Goal: Download file/media: Download file/media

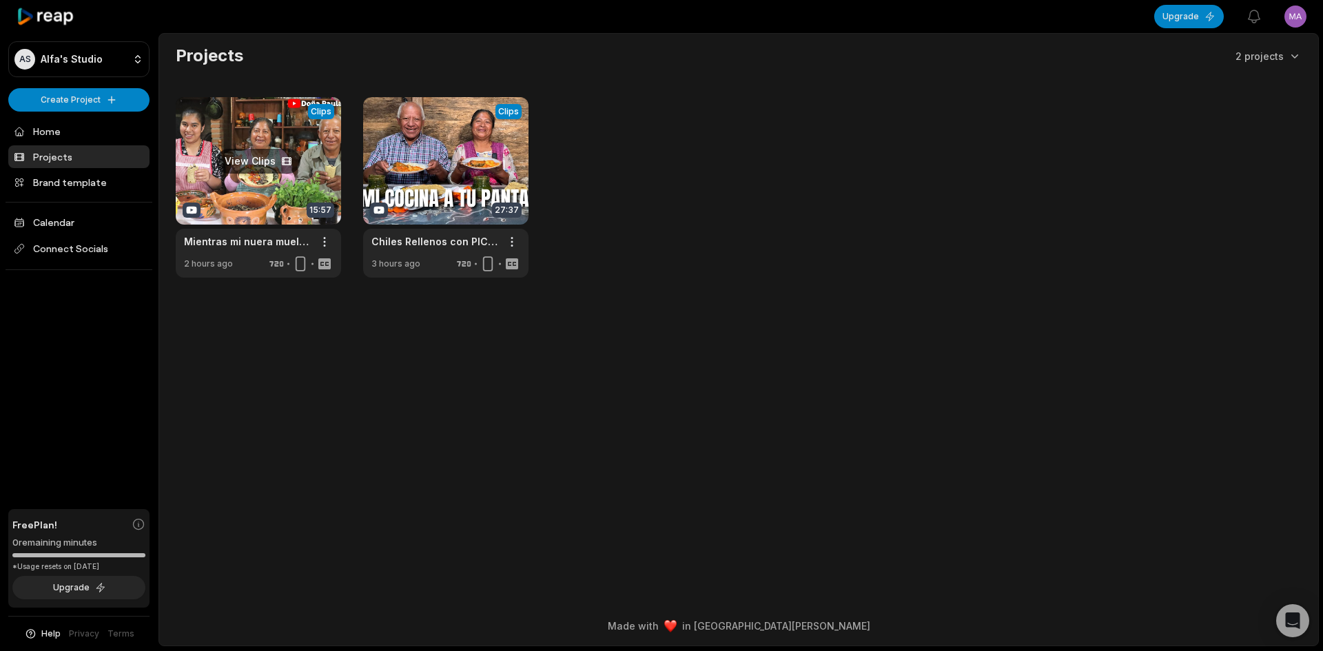
click at [265, 163] on link at bounding box center [258, 187] width 165 height 181
drag, startPoint x: 260, startPoint y: 167, endPoint x: 276, endPoint y: 173, distance: 16.8
click at [276, 173] on link at bounding box center [258, 187] width 165 height 181
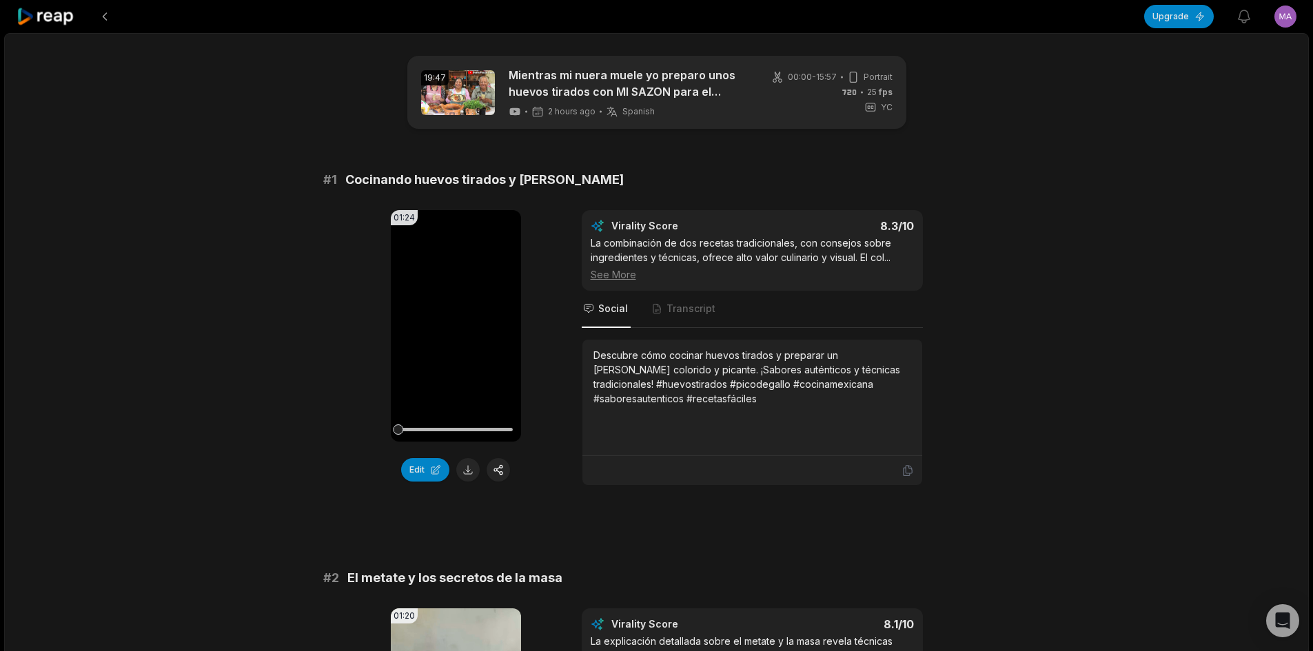
click at [471, 470] on button at bounding box center [467, 469] width 23 height 23
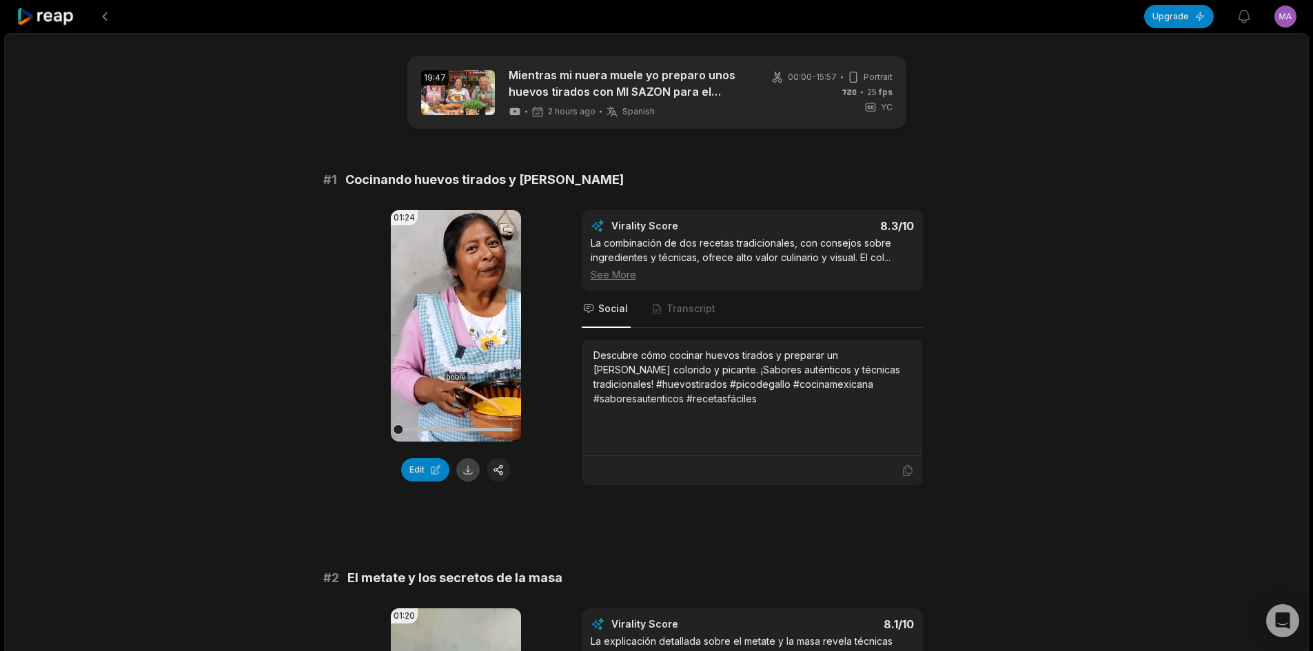
click at [471, 462] on button at bounding box center [467, 469] width 23 height 23
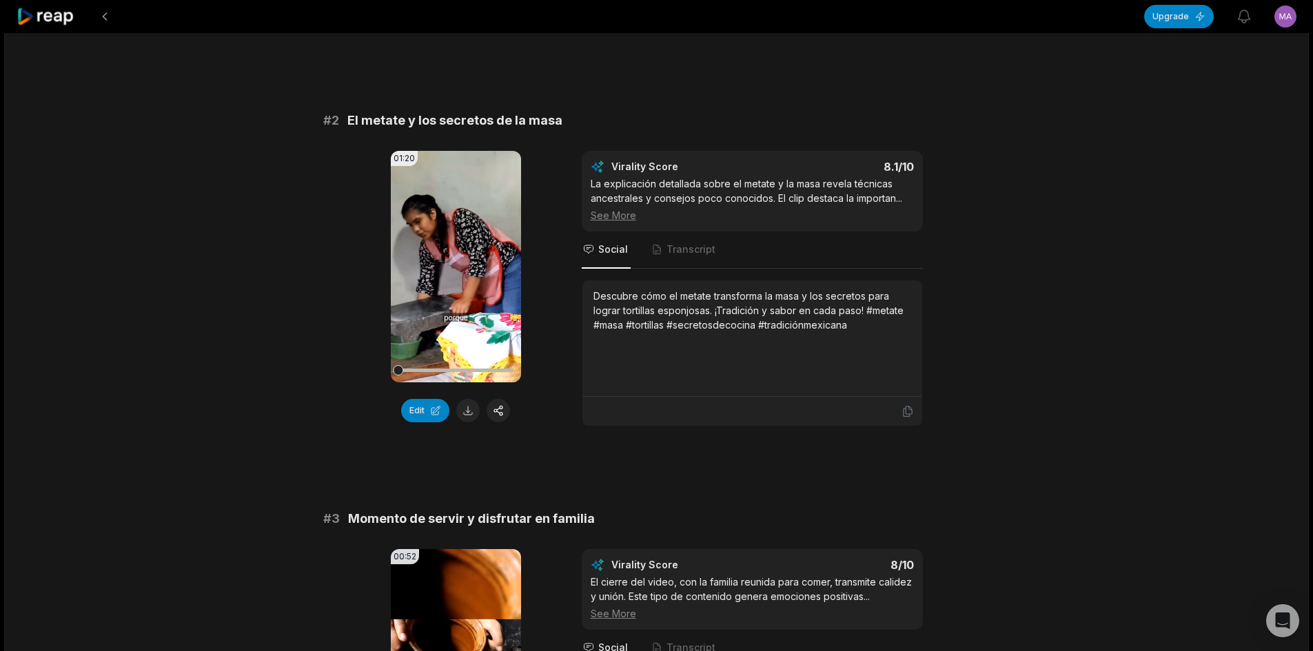
scroll to position [482, 0]
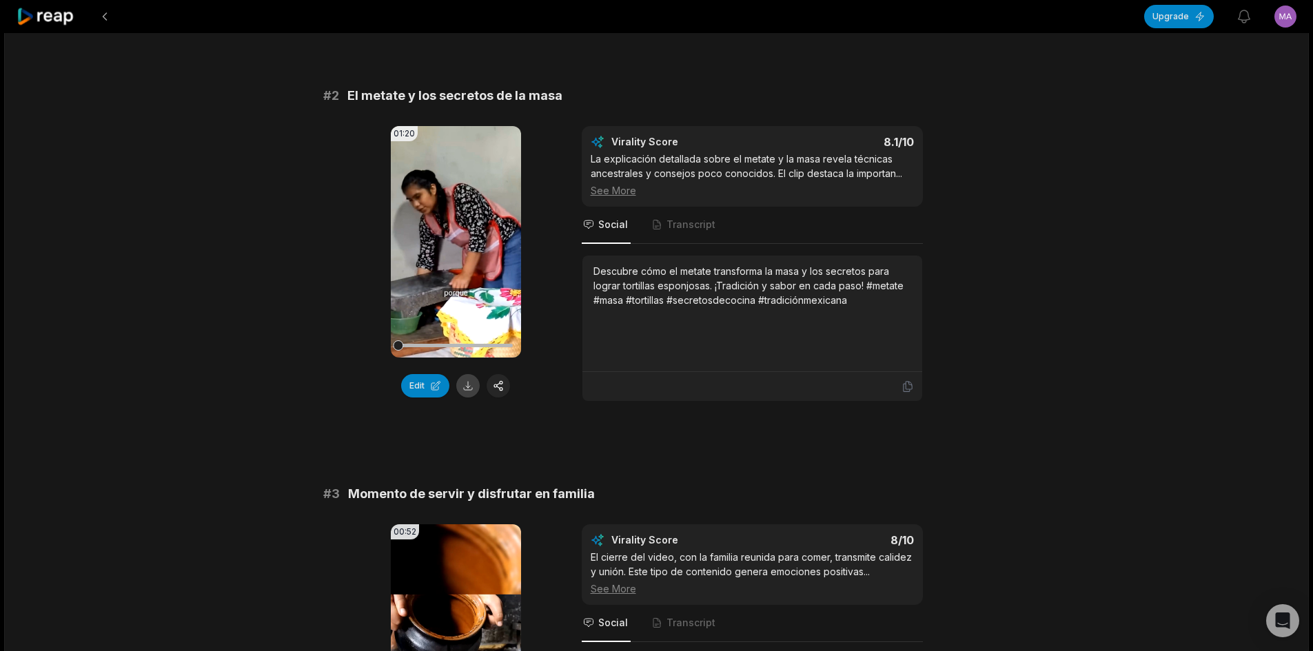
click at [472, 387] on button at bounding box center [467, 385] width 23 height 23
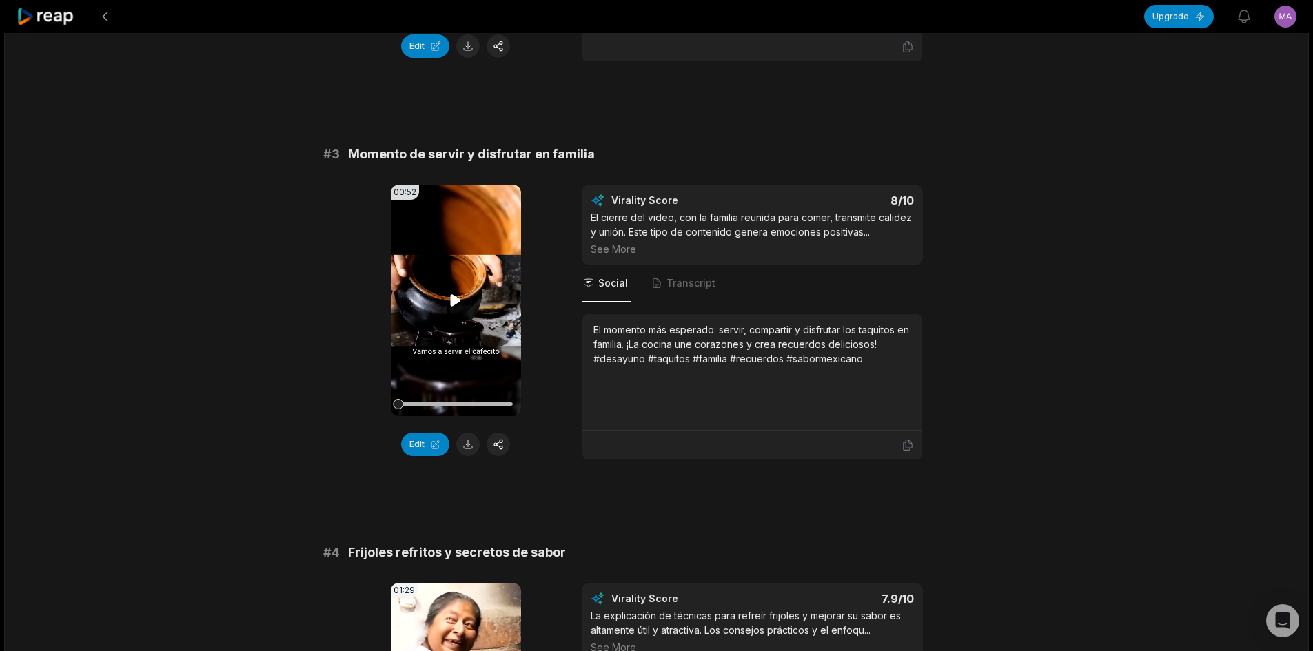
scroll to position [827, 0]
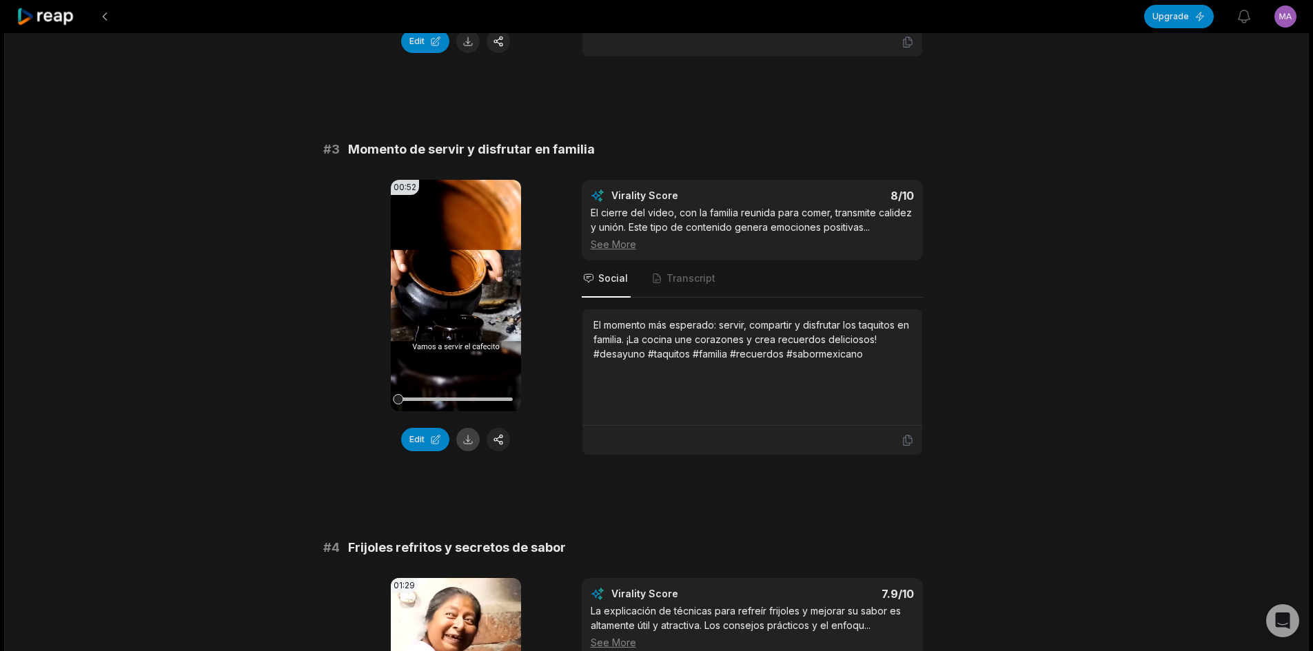
click at [469, 438] on button at bounding box center [467, 439] width 23 height 23
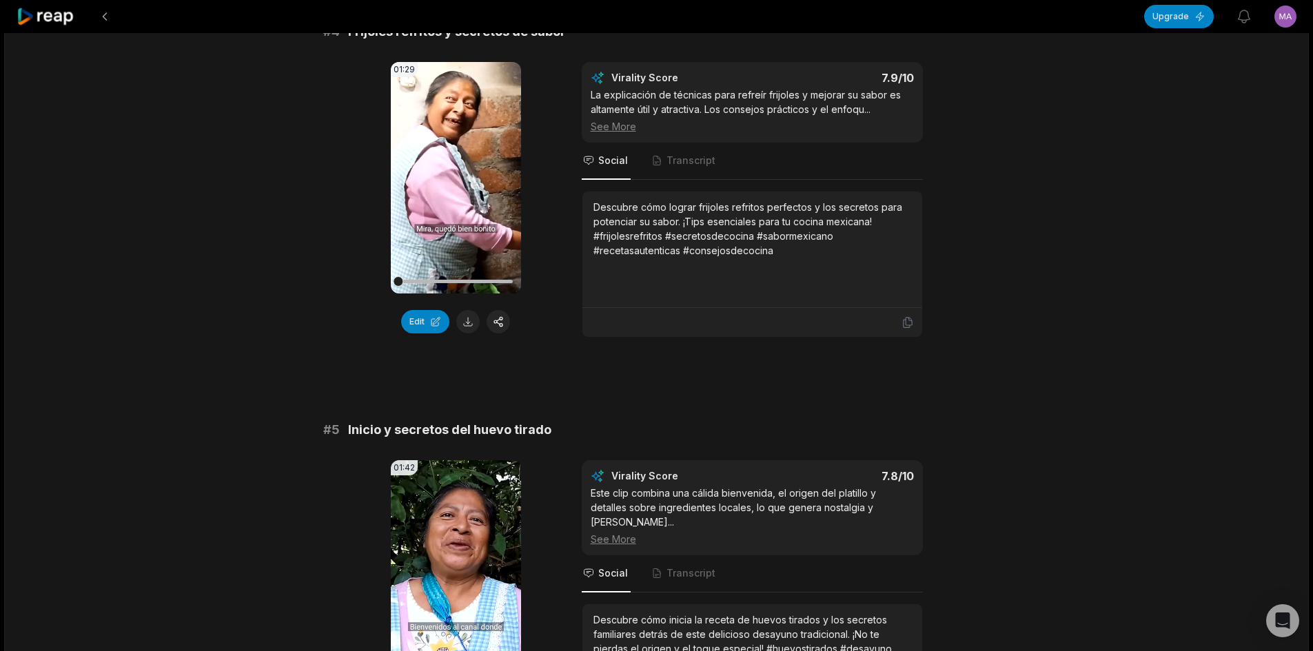
scroll to position [1378, 0]
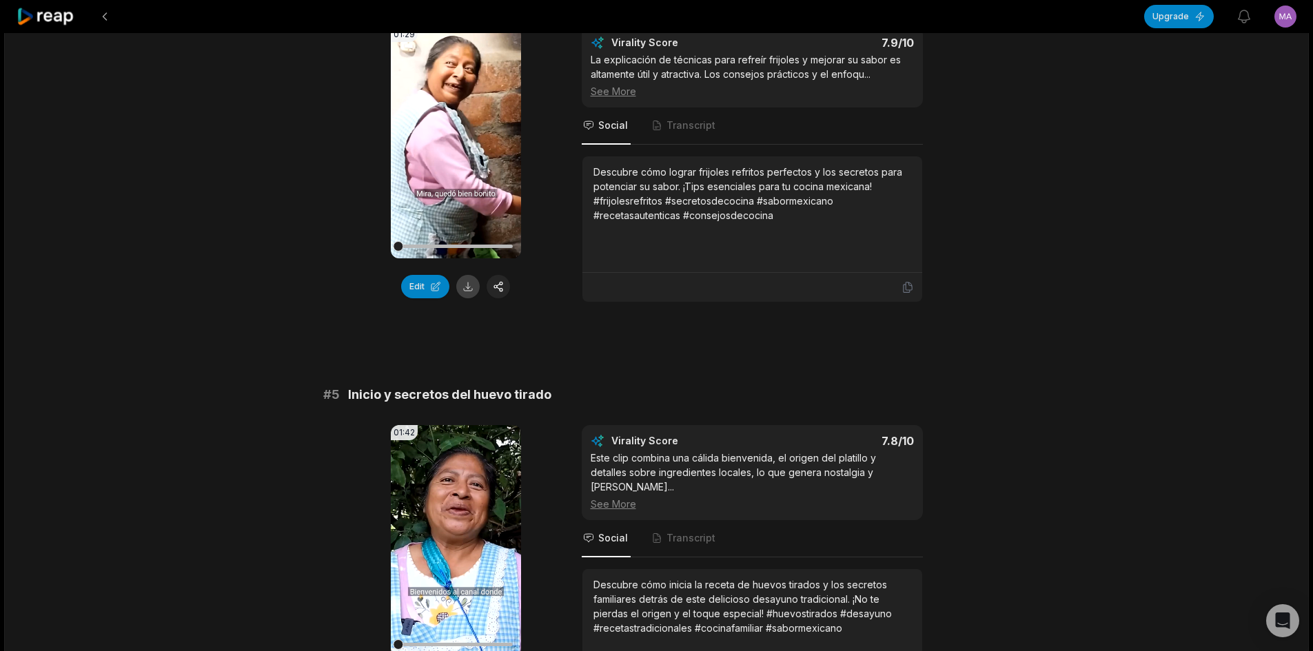
click at [463, 285] on button at bounding box center [467, 286] width 23 height 23
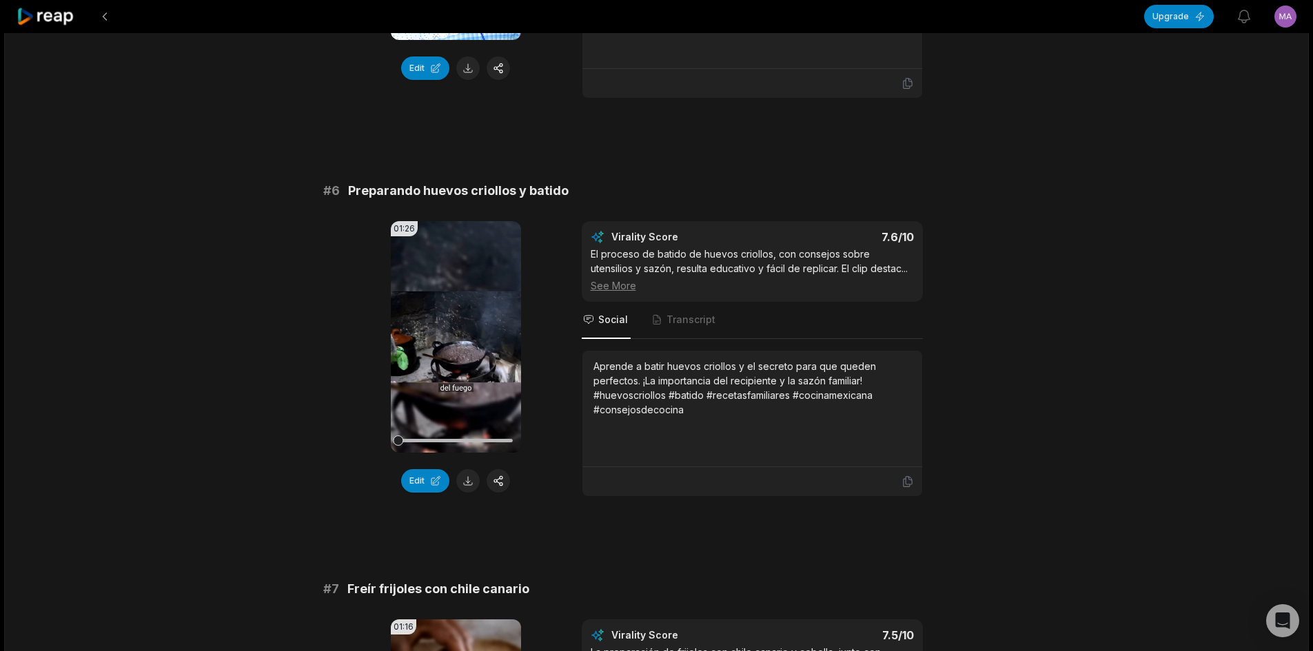
scroll to position [1998, 0]
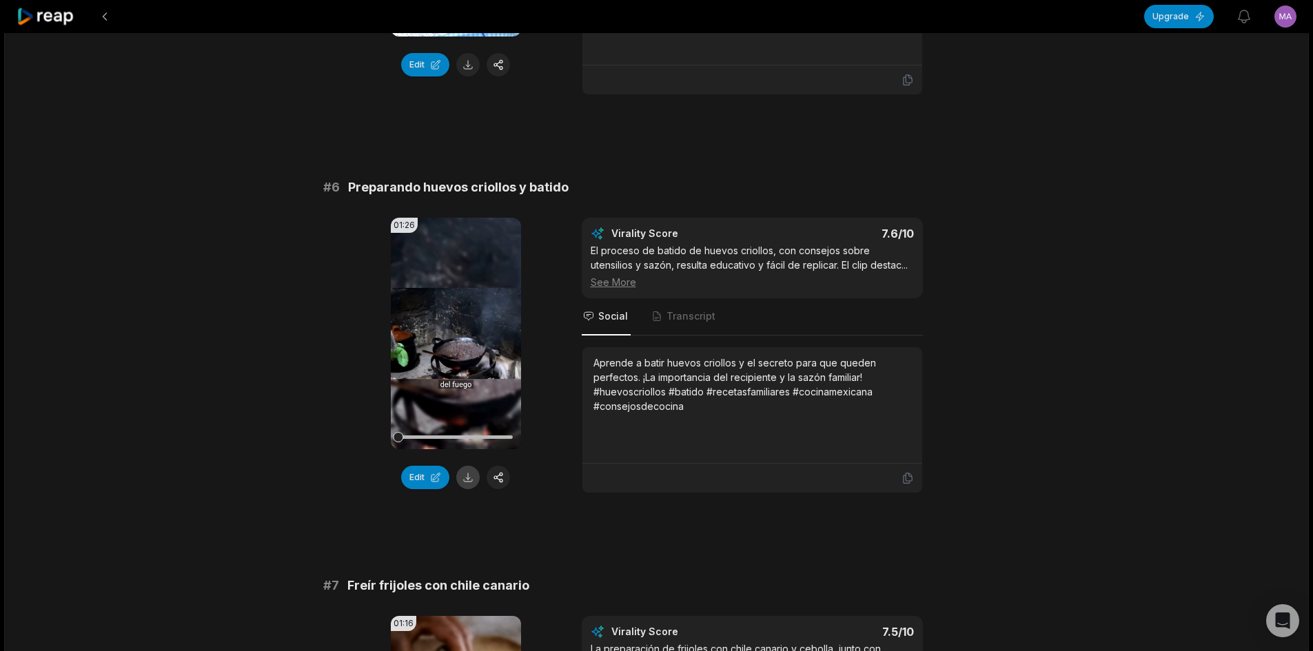
click at [474, 466] on button at bounding box center [467, 477] width 23 height 23
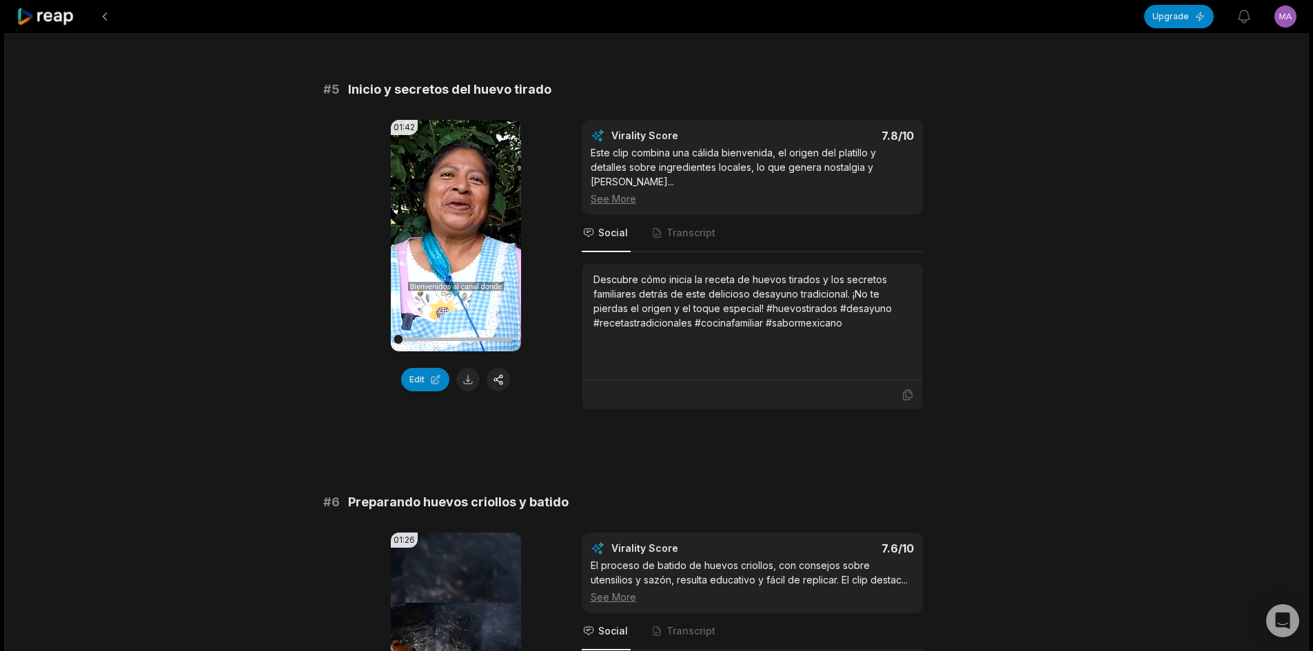
scroll to position [1654, 0]
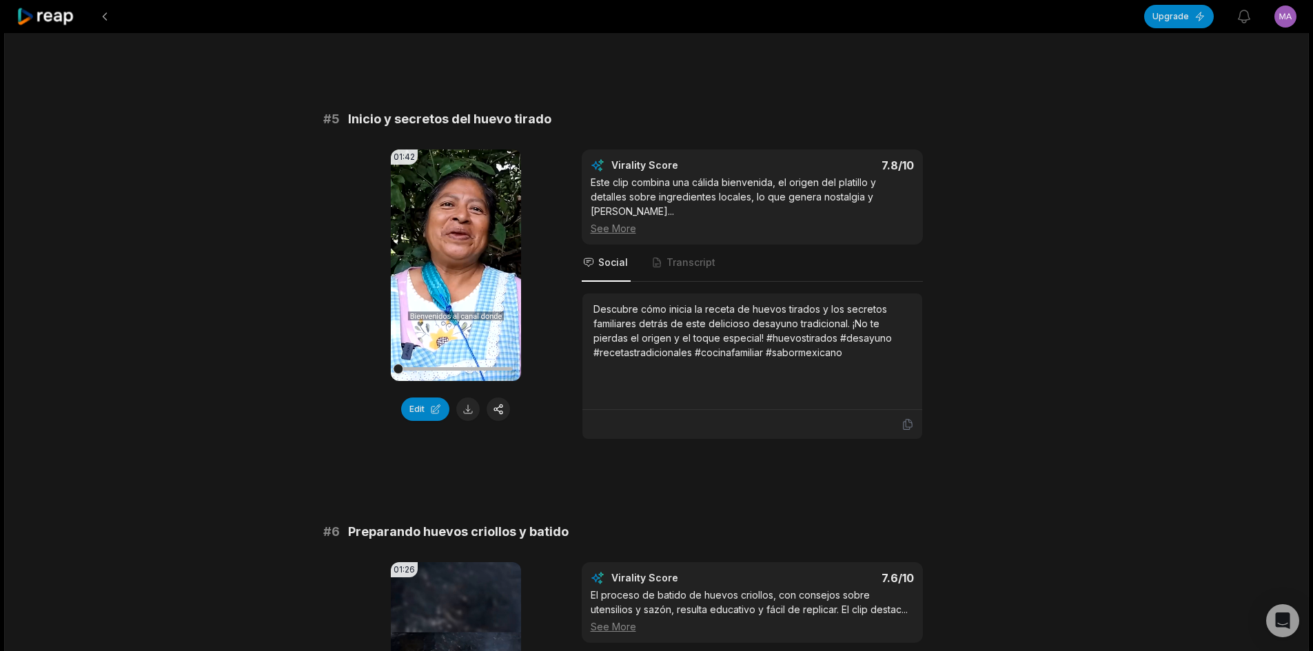
click at [287, 364] on div "19:47 Mientras mi nuera muele yo preparo unos huevos tirados con MI SAZON para …" at bounding box center [656, 471] width 1304 height 4184
click at [462, 409] on button at bounding box center [467, 409] width 23 height 23
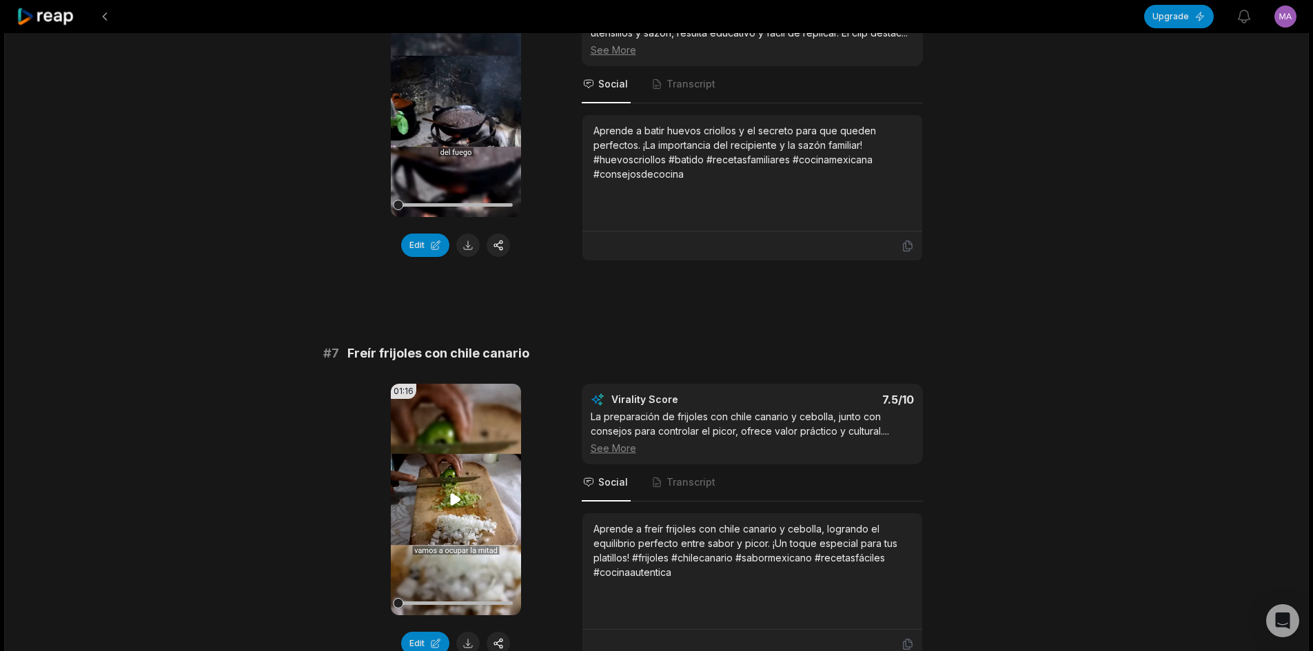
scroll to position [2274, 0]
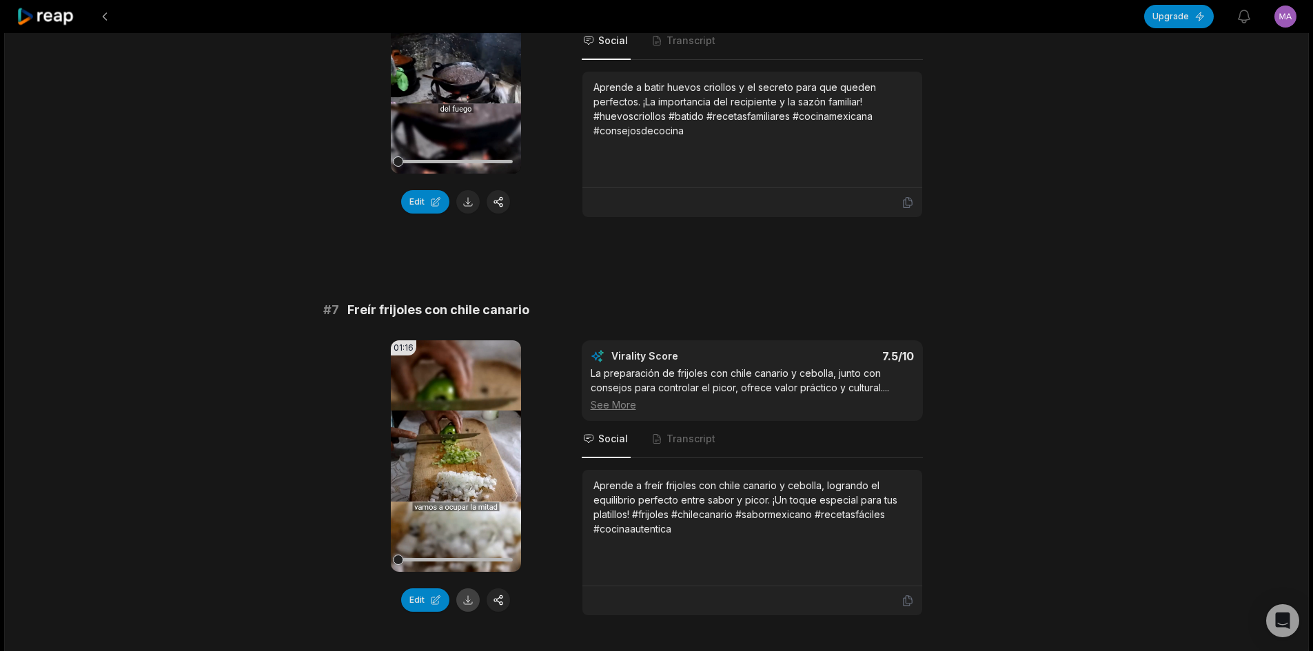
click at [474, 588] on button at bounding box center [467, 599] width 23 height 23
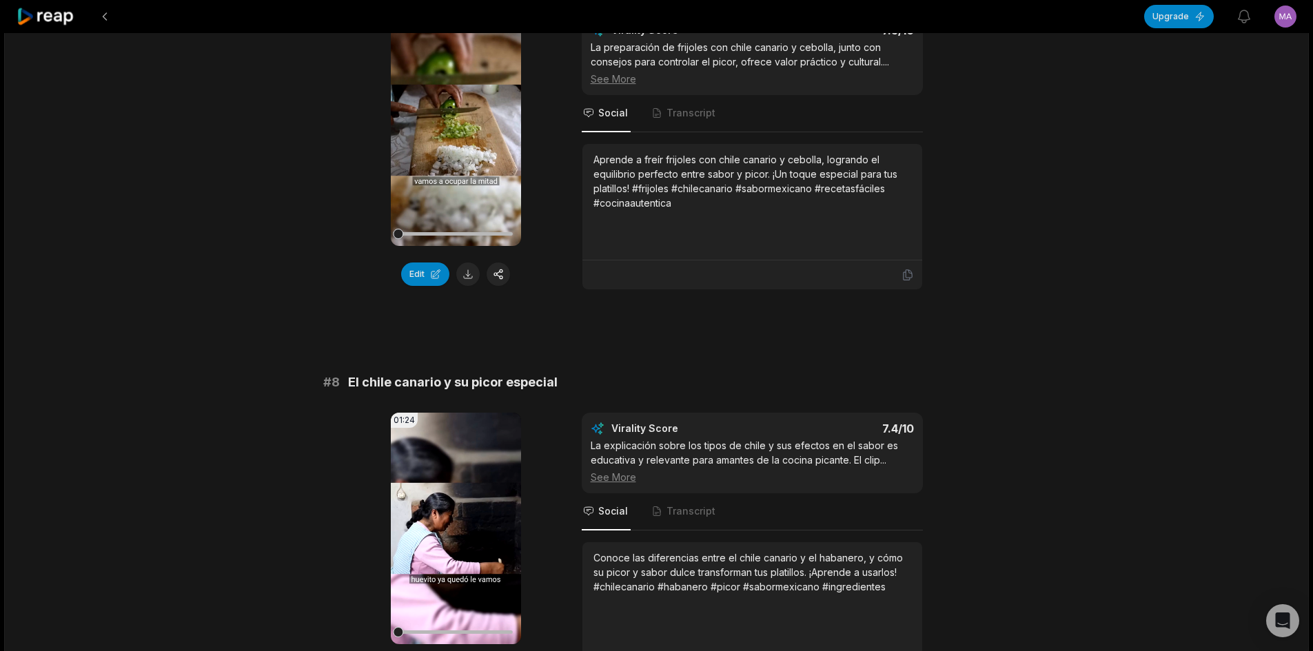
scroll to position [2825, 0]
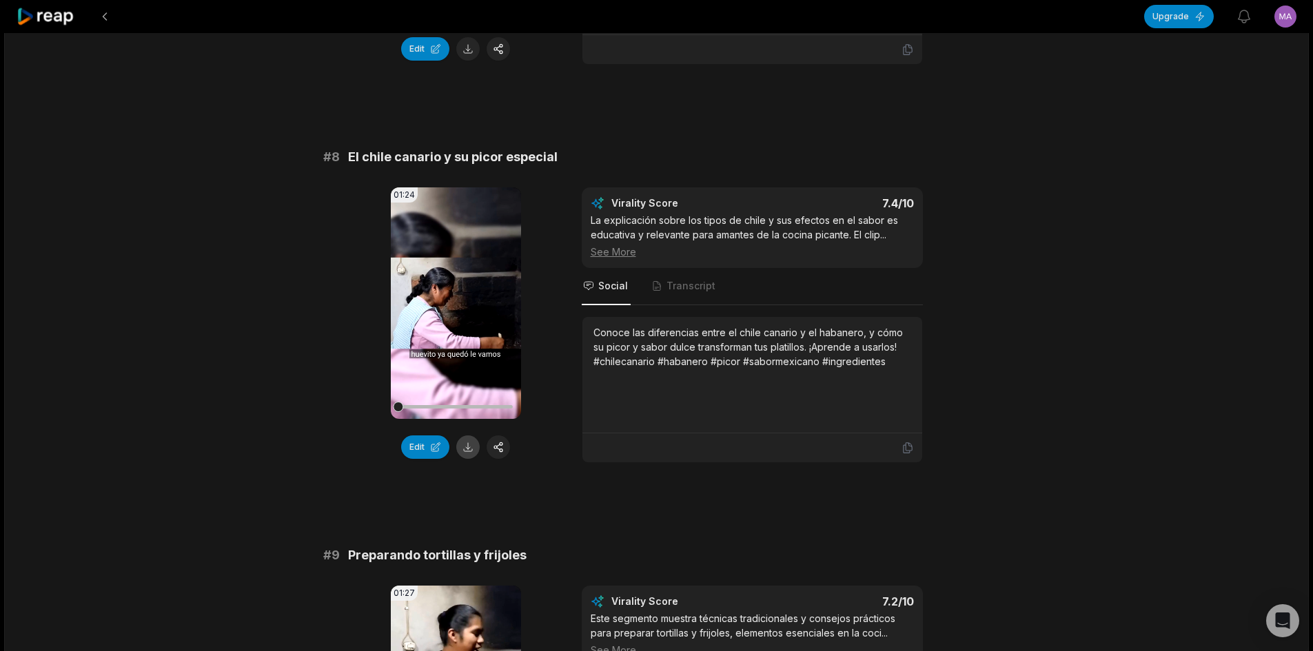
click at [469, 436] on button at bounding box center [467, 446] width 23 height 23
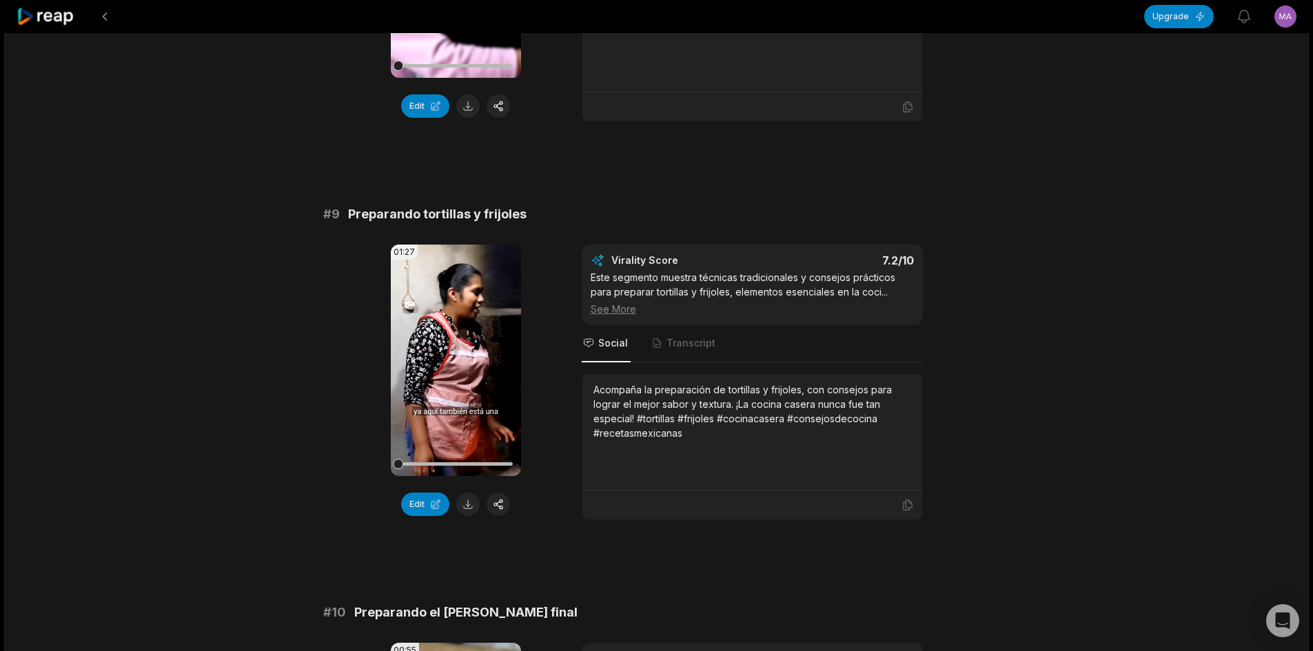
scroll to position [3169, 0]
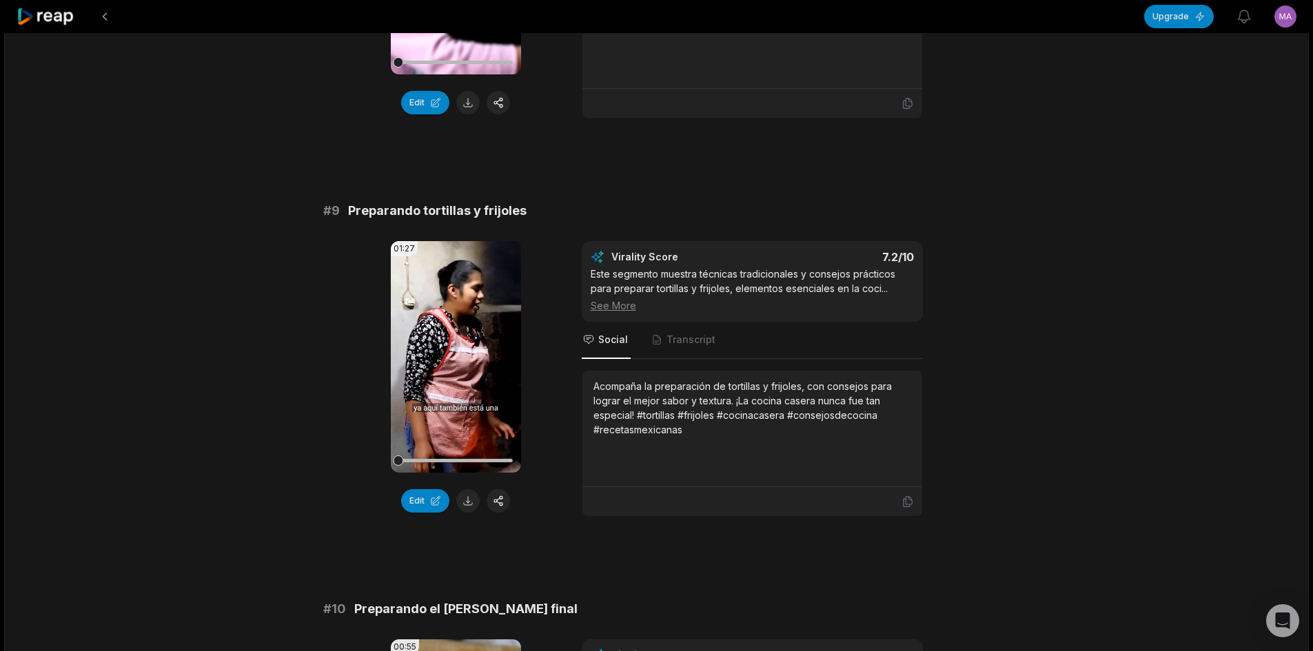
drag, startPoint x: 469, startPoint y: 486, endPoint x: 538, endPoint y: 455, distance: 75.6
click at [469, 489] on button at bounding box center [467, 500] width 23 height 23
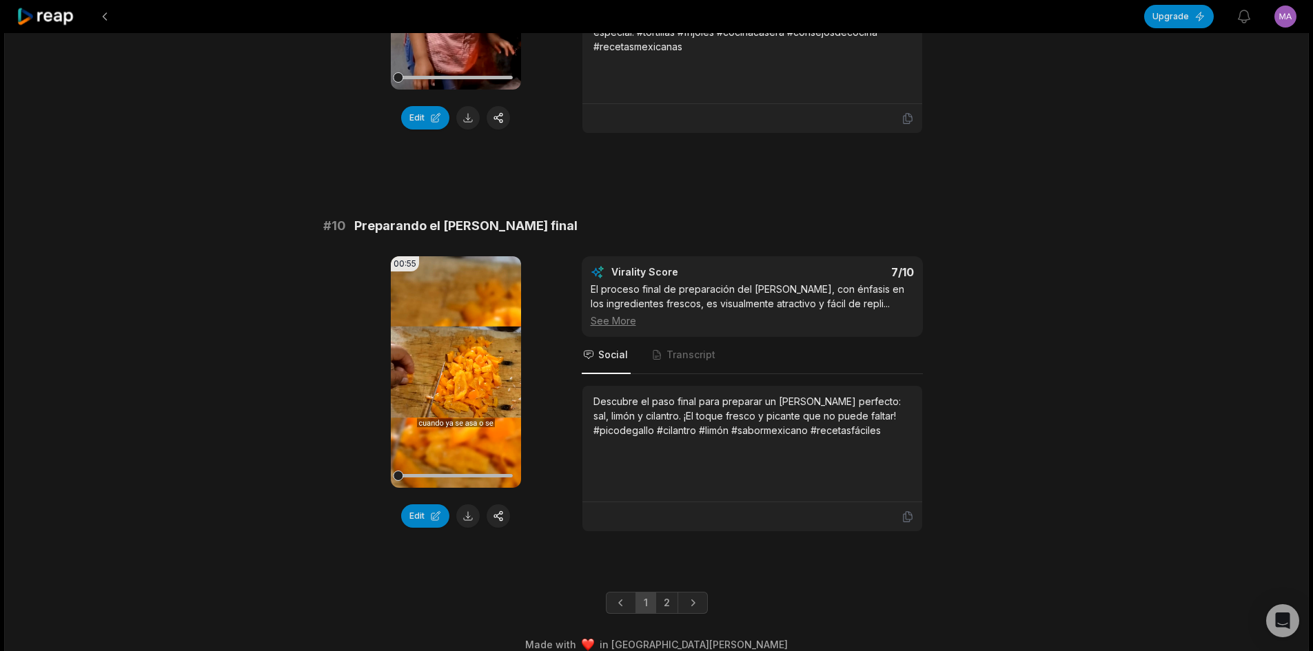
scroll to position [3556, 0]
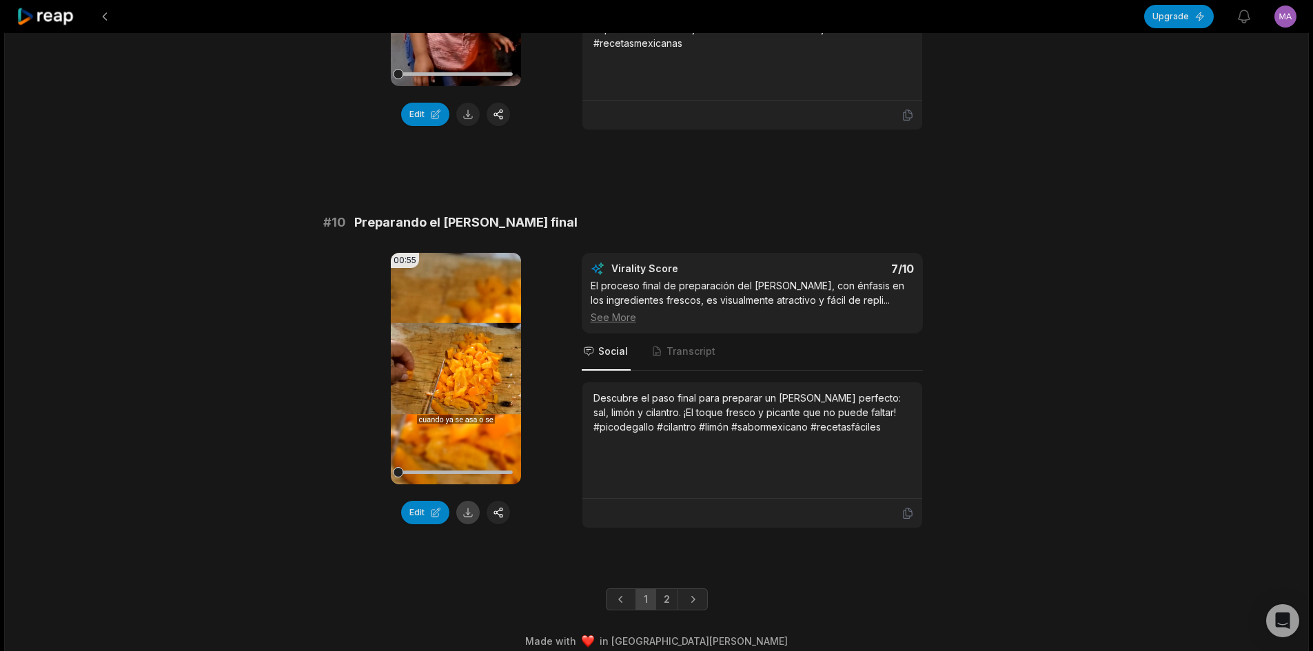
click at [471, 501] on button at bounding box center [467, 512] width 23 height 23
click at [471, 501] on div "Edit" at bounding box center [456, 512] width 130 height 23
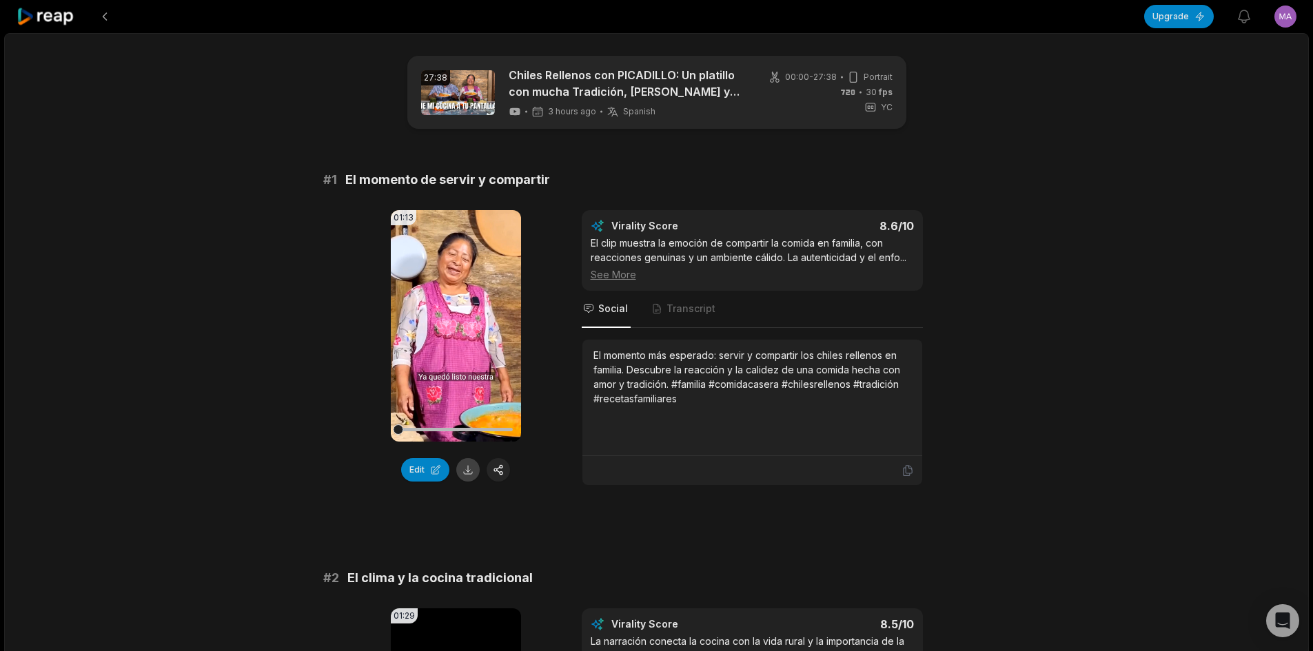
click at [466, 469] on button at bounding box center [467, 469] width 23 height 23
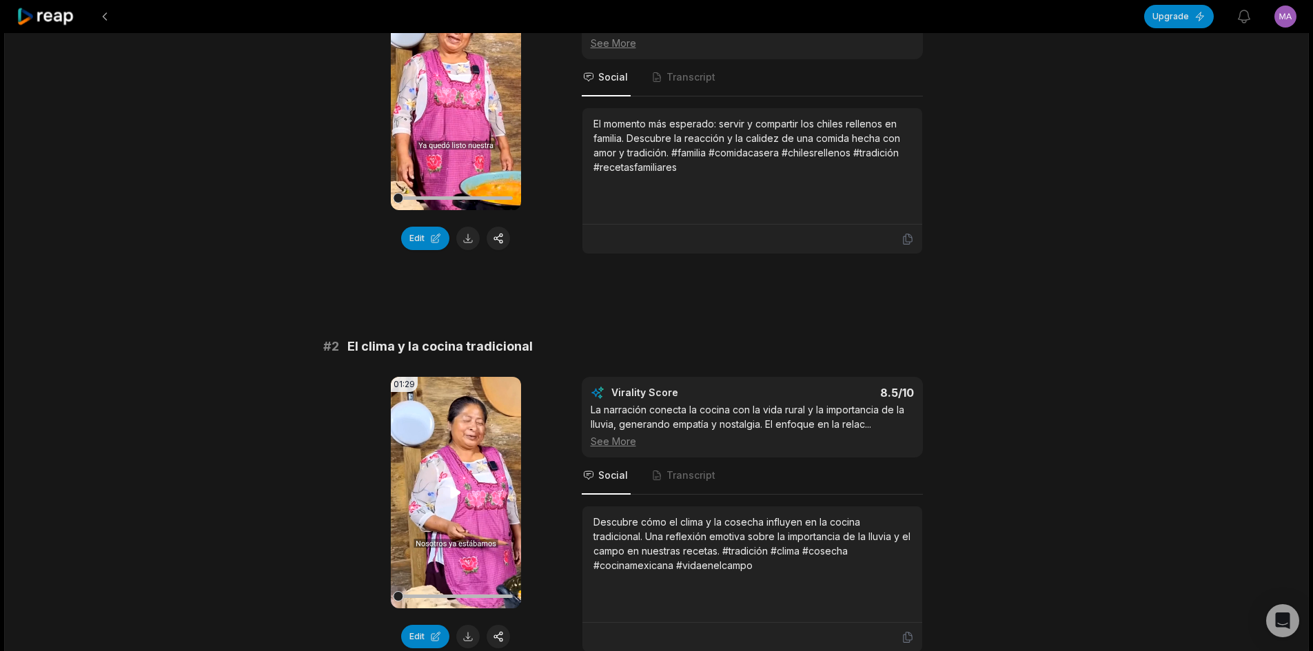
scroll to position [276, 0]
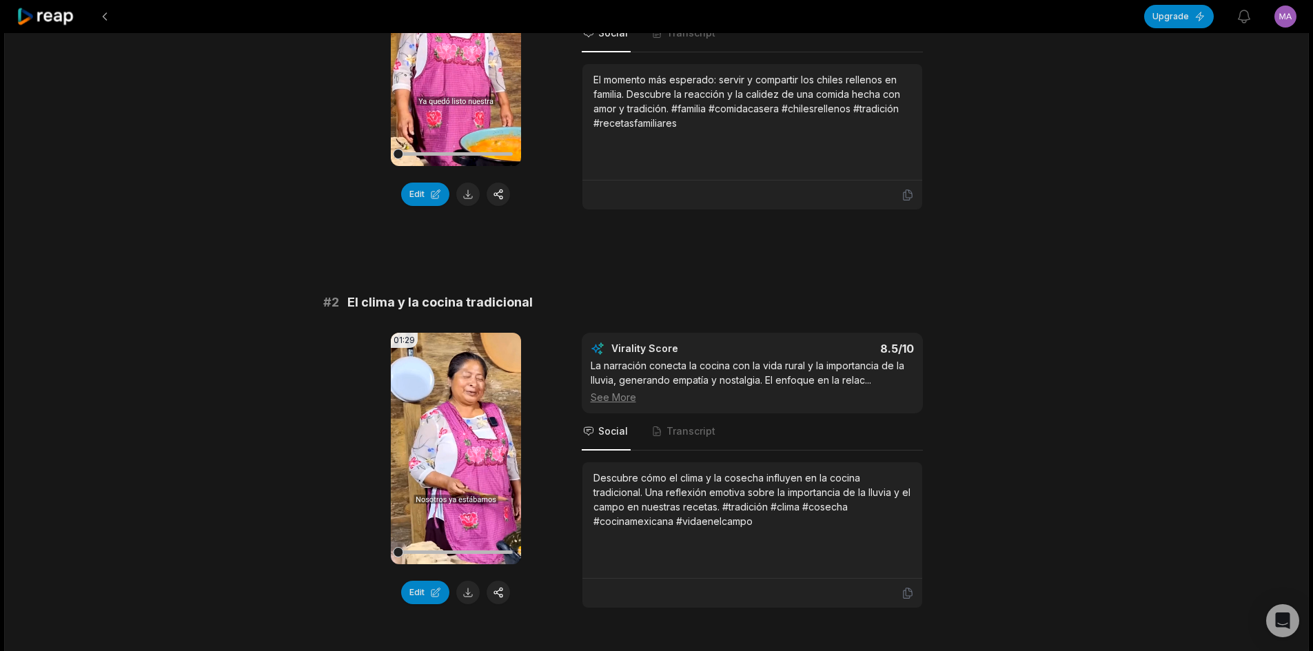
drag, startPoint x: 467, startPoint y: 594, endPoint x: 472, endPoint y: 588, distance: 7.9
click at [467, 594] on button at bounding box center [467, 592] width 23 height 23
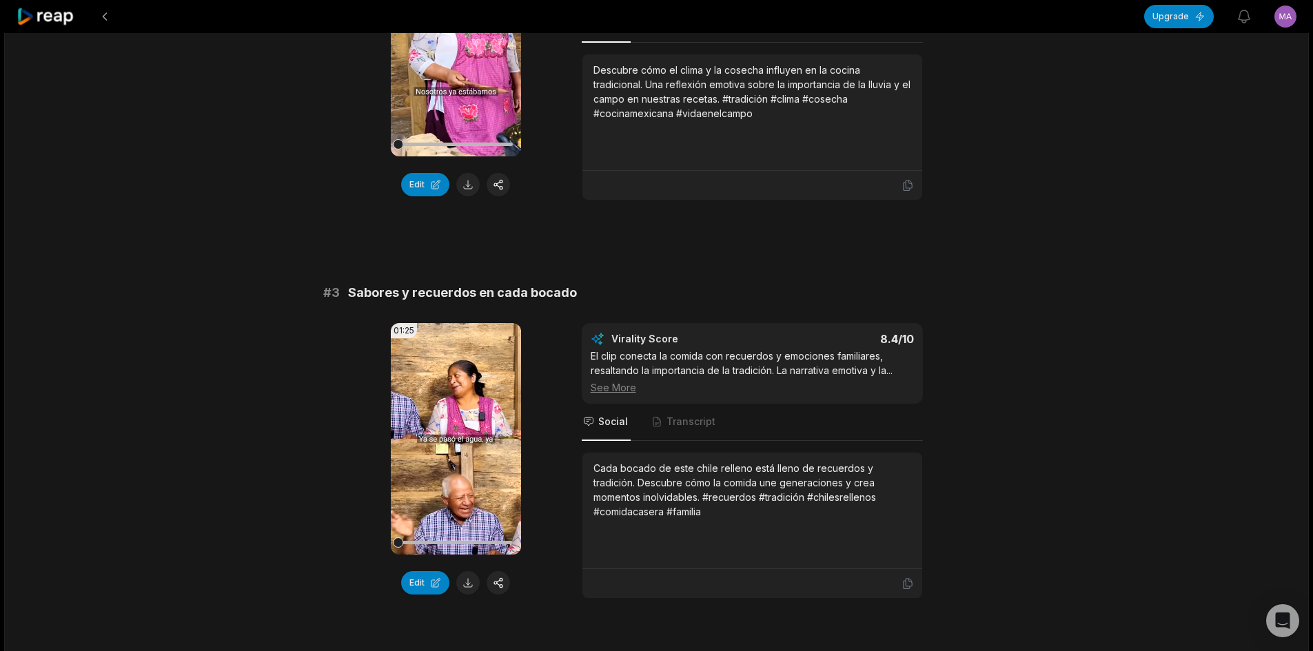
scroll to position [689, 0]
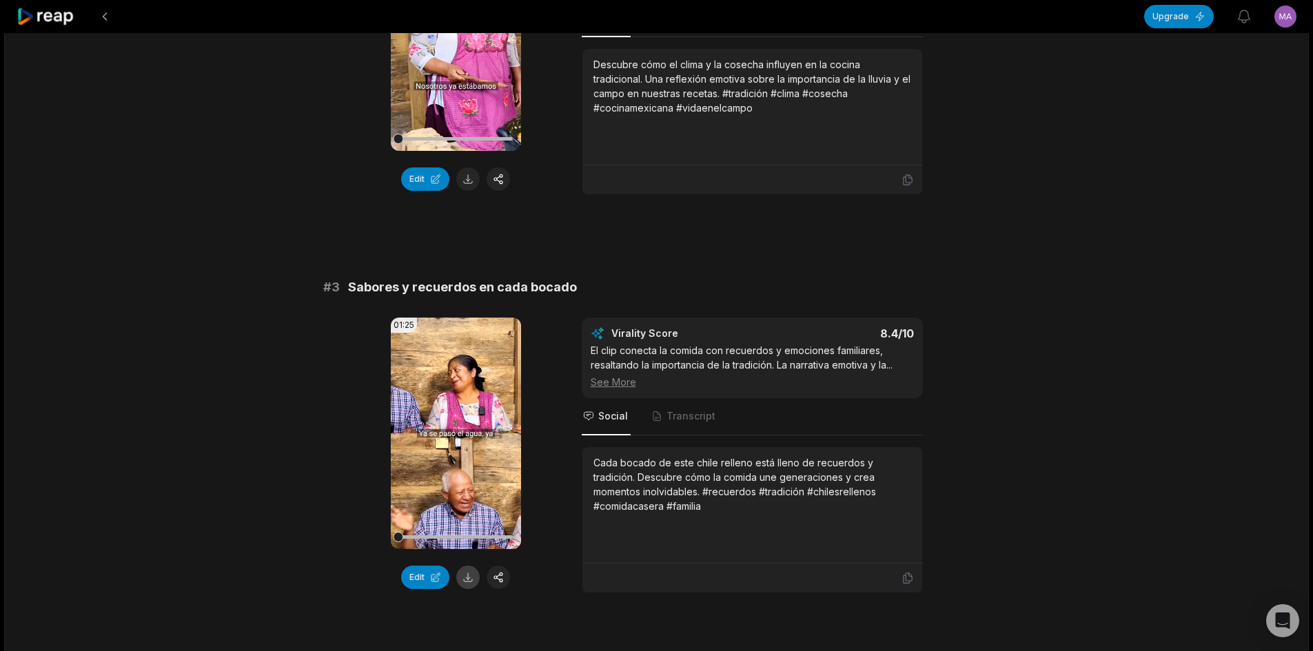
click at [475, 572] on button at bounding box center [467, 577] width 23 height 23
click at [473, 575] on div "Edit" at bounding box center [456, 577] width 130 height 23
click at [470, 577] on div "Edit" at bounding box center [456, 577] width 130 height 23
click at [561, 570] on div "01:25 Your browser does not support mp4 format. Edit Virality Score 8.4 /10 El …" at bounding box center [656, 456] width 667 height 276
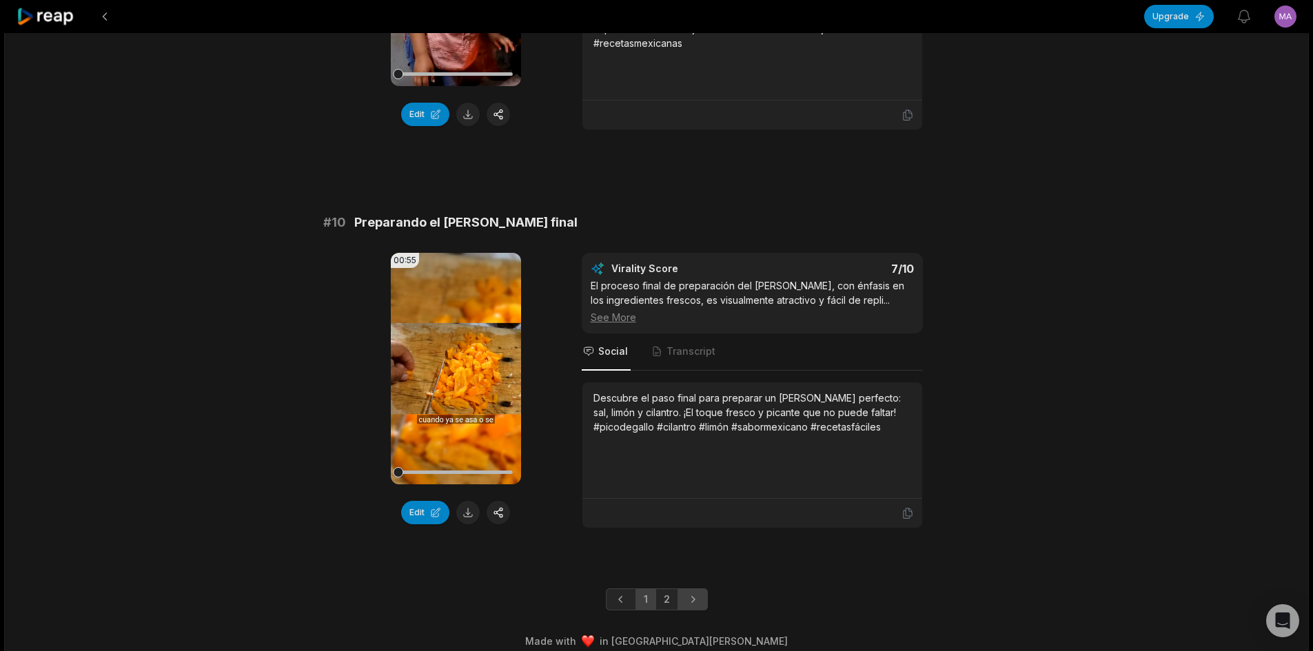
click at [688, 593] on icon "Next page" at bounding box center [693, 600] width 14 height 14
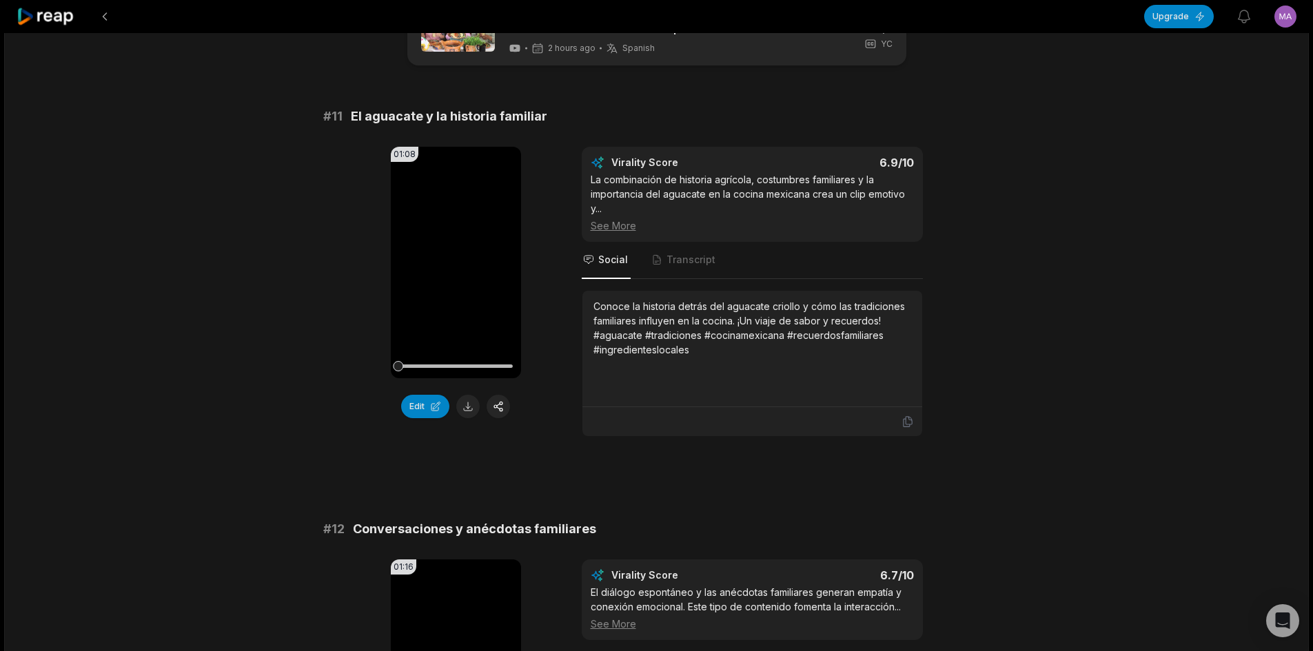
scroll to position [69, 0]
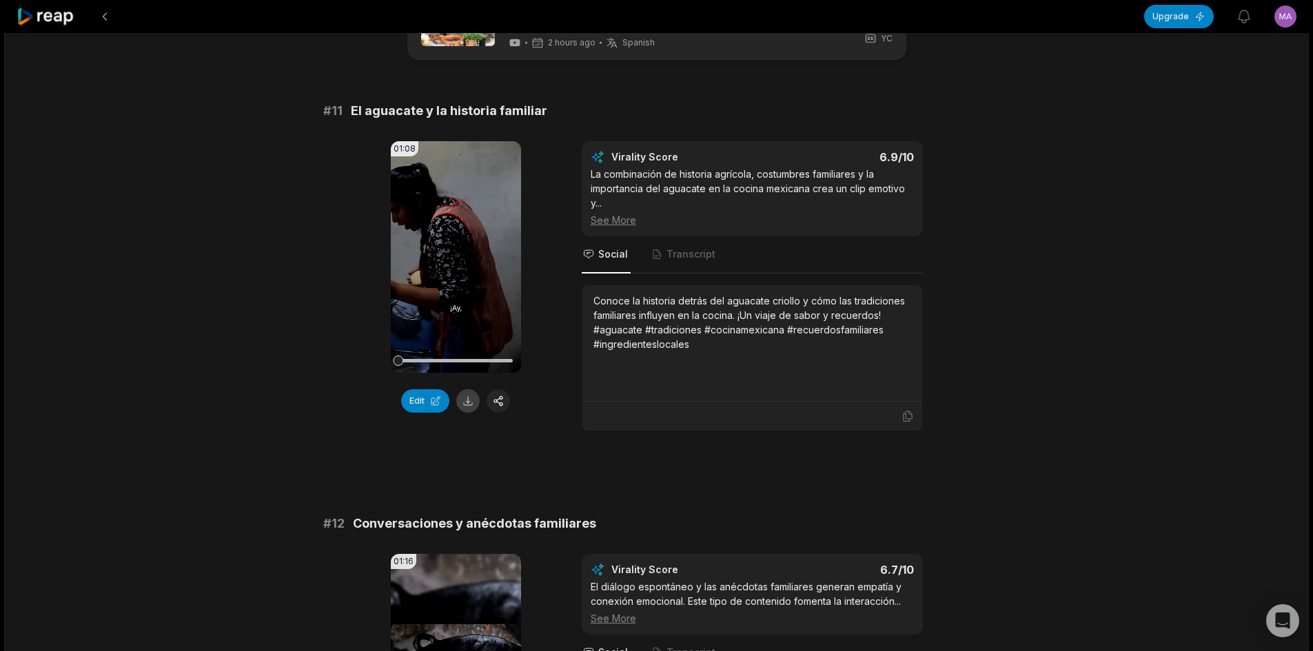
click at [473, 406] on button at bounding box center [467, 400] width 23 height 23
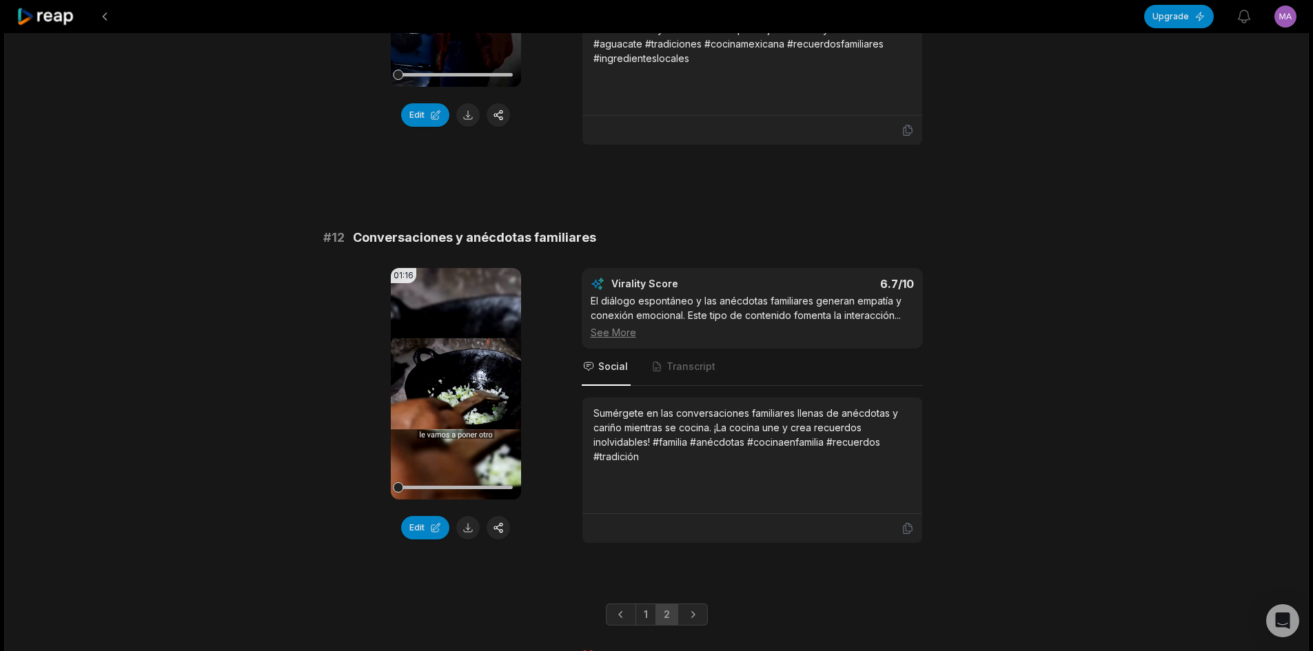
scroll to position [384, 0]
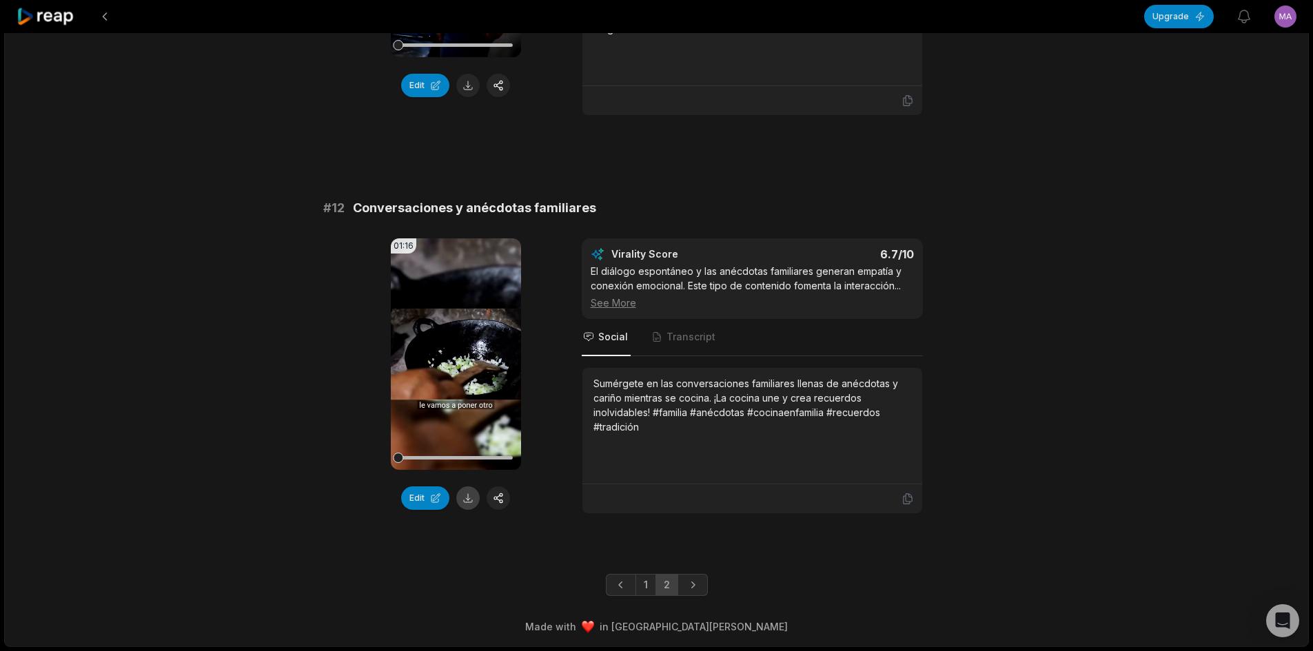
click at [475, 495] on button at bounding box center [467, 497] width 23 height 23
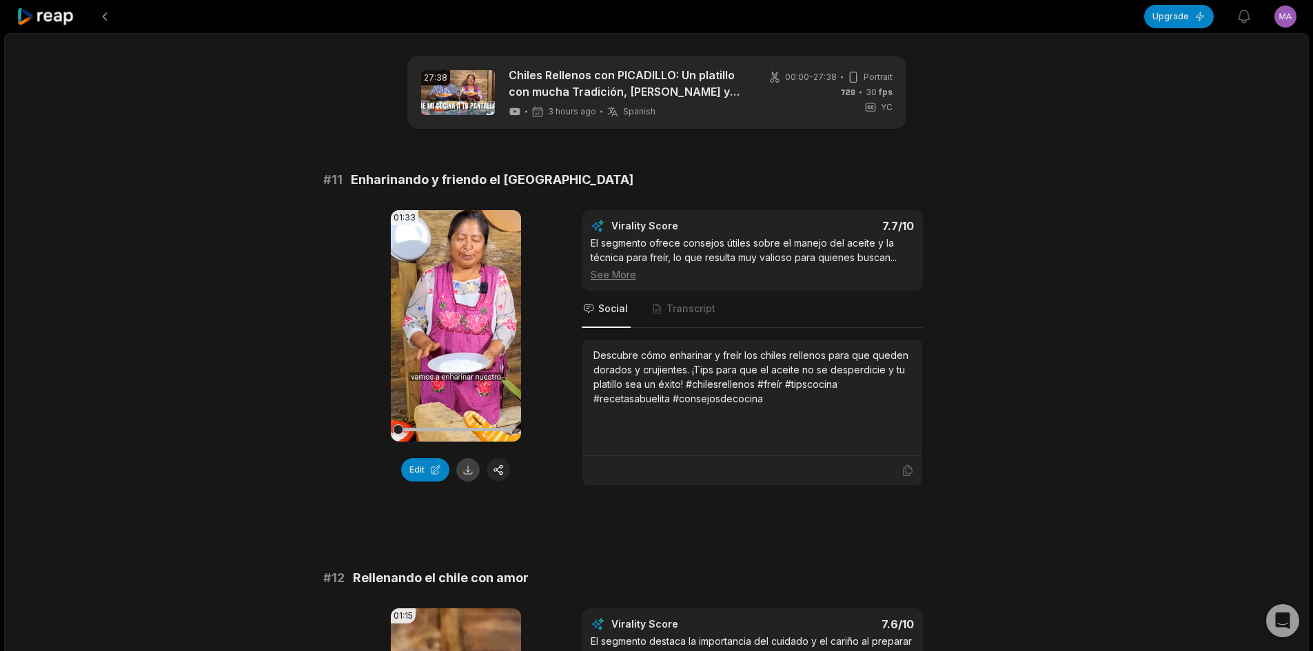
click at [471, 469] on button at bounding box center [467, 469] width 23 height 23
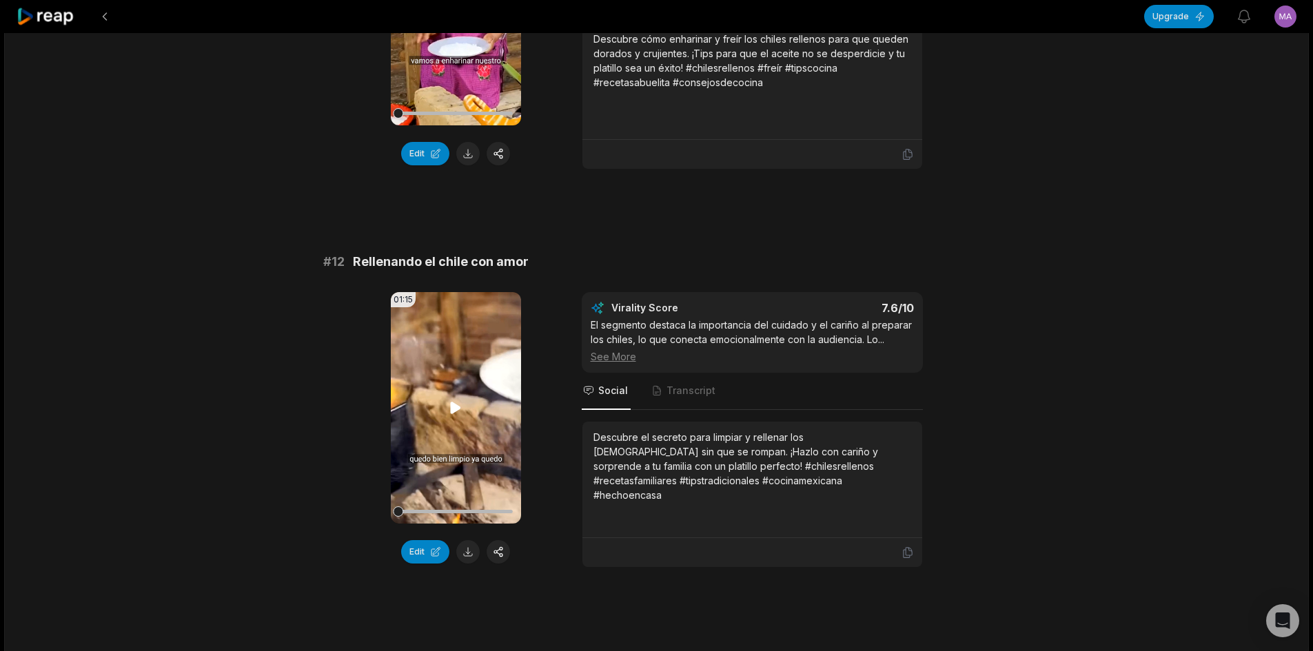
scroll to position [344, 0]
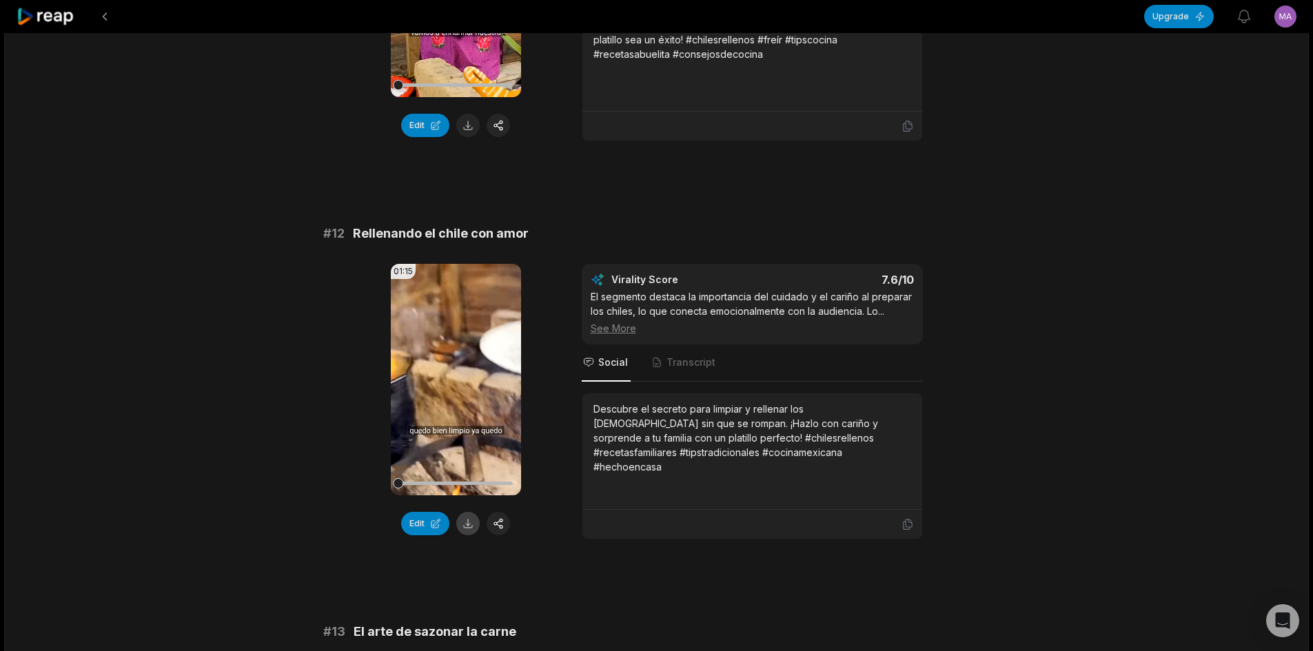
click at [472, 515] on button at bounding box center [467, 523] width 23 height 23
click at [493, 511] on div "01:15 Your browser does not support mp4 format. Edit" at bounding box center [456, 402] width 130 height 276
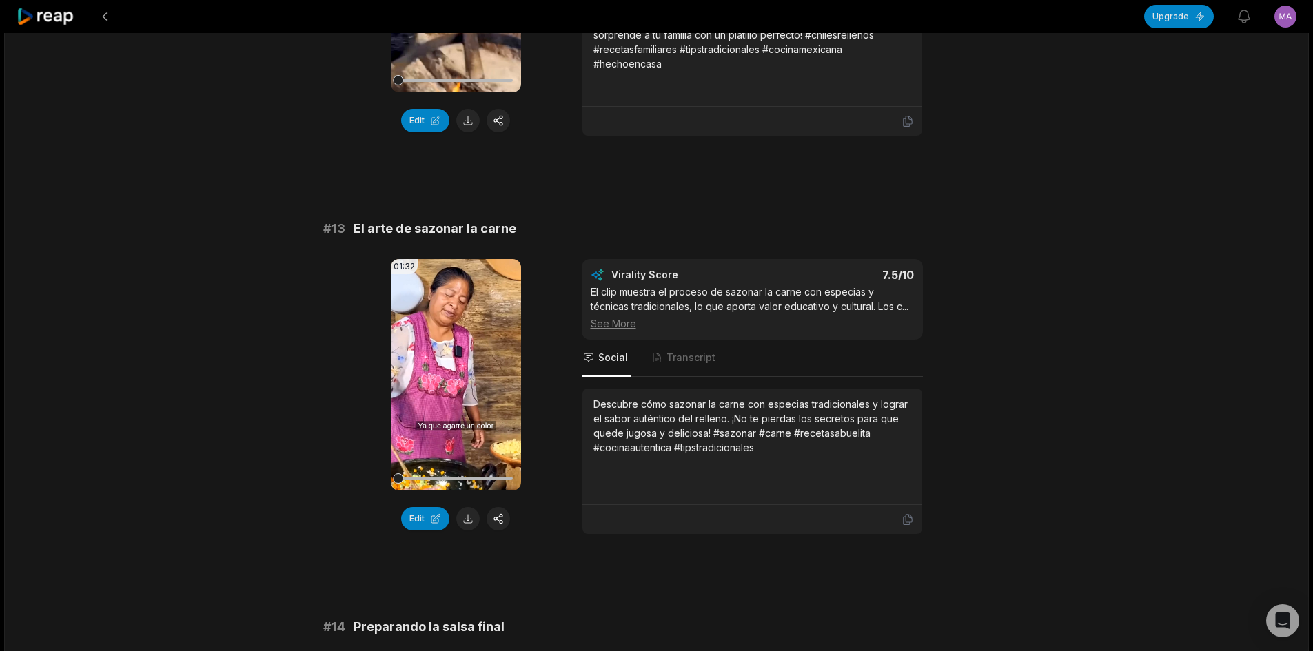
scroll to position [758, 0]
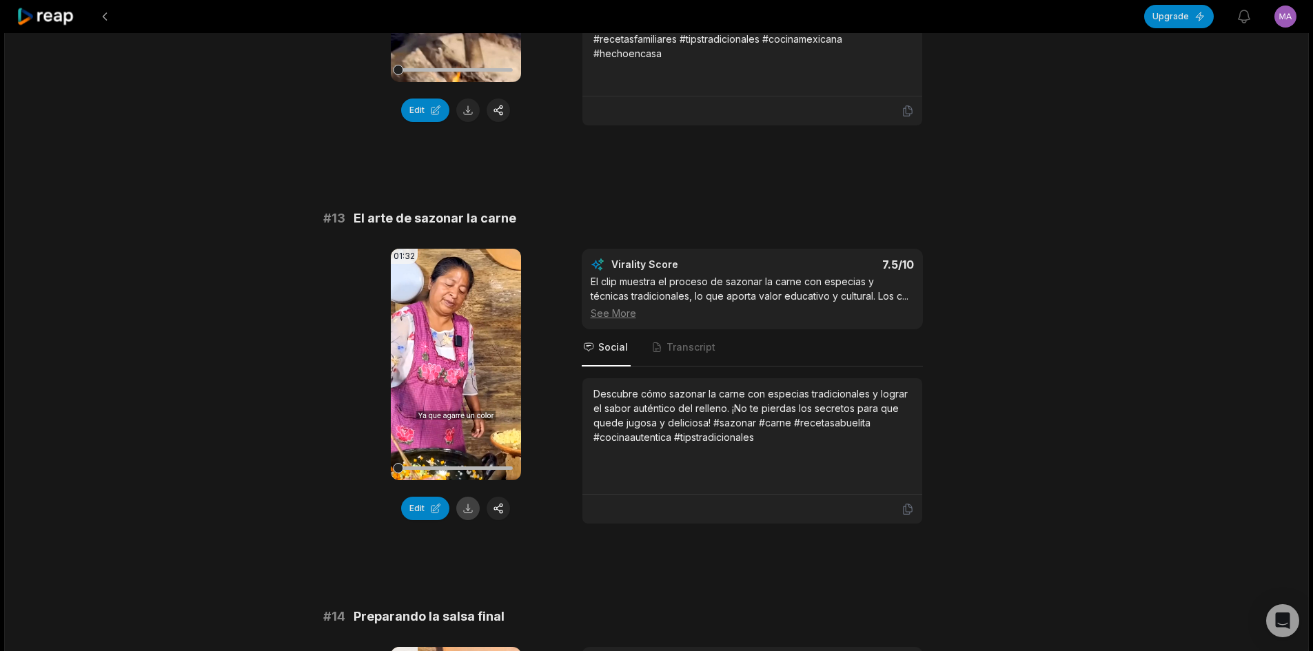
click at [463, 505] on button at bounding box center [467, 508] width 23 height 23
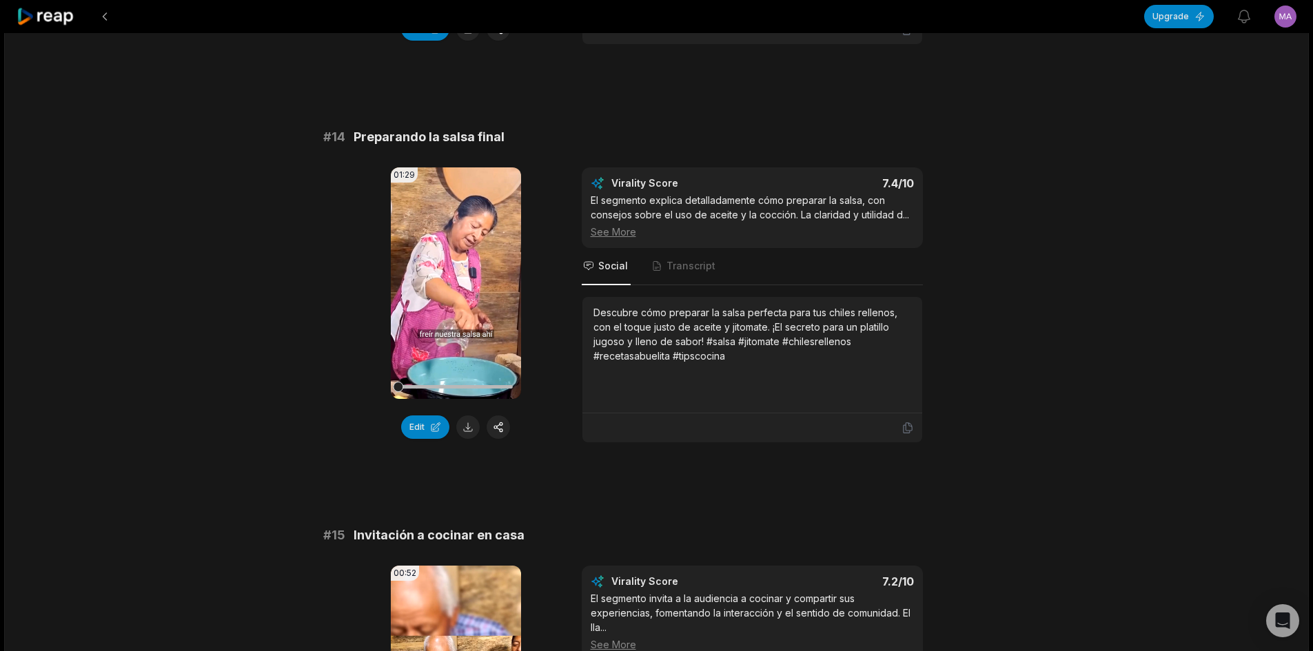
scroll to position [1240, 0]
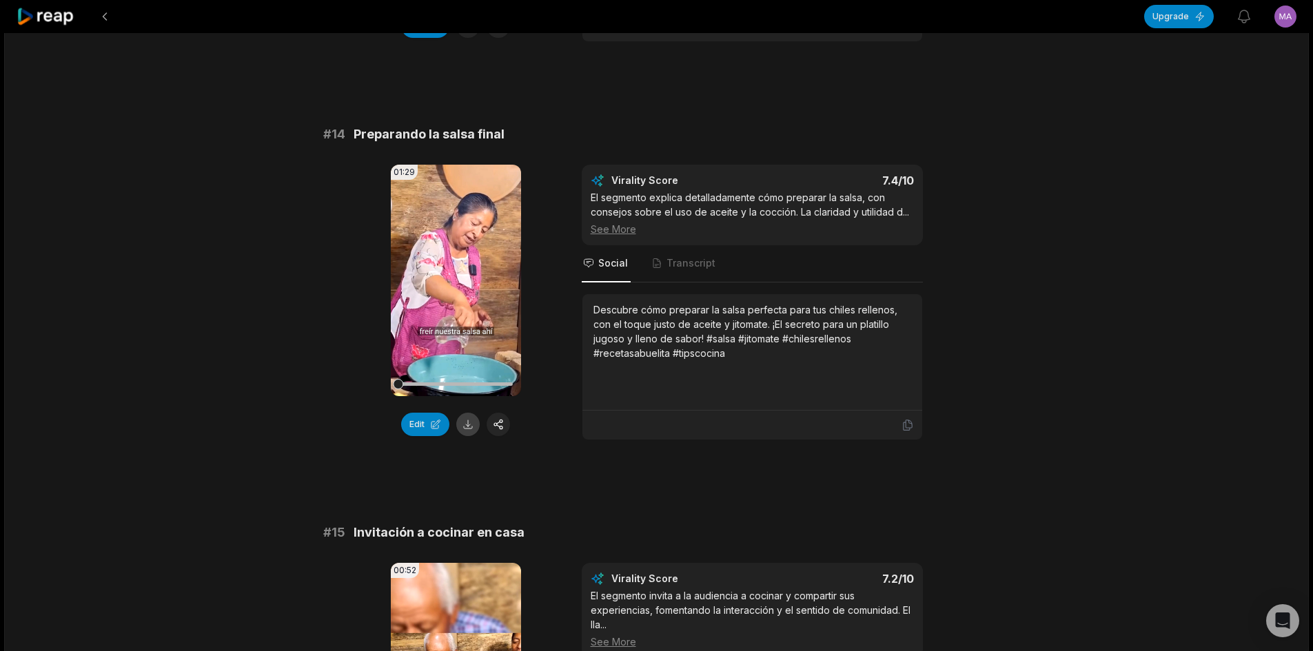
click at [473, 425] on button at bounding box center [467, 424] width 23 height 23
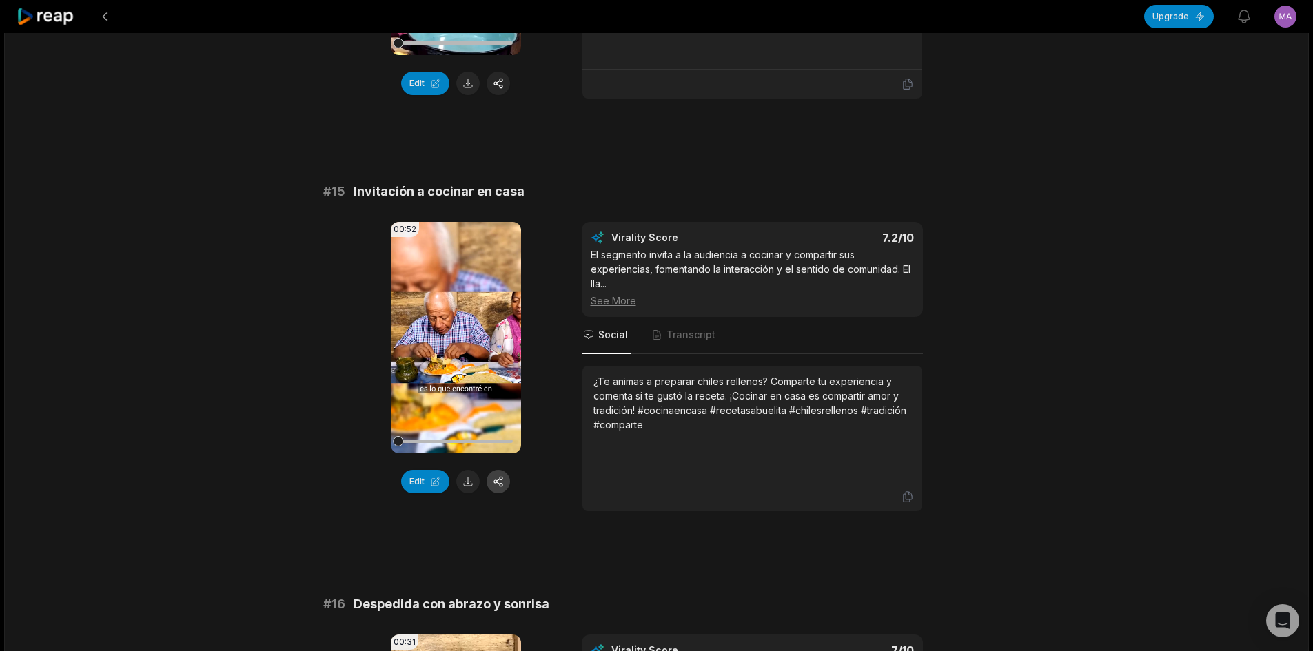
scroll to position [1585, 0]
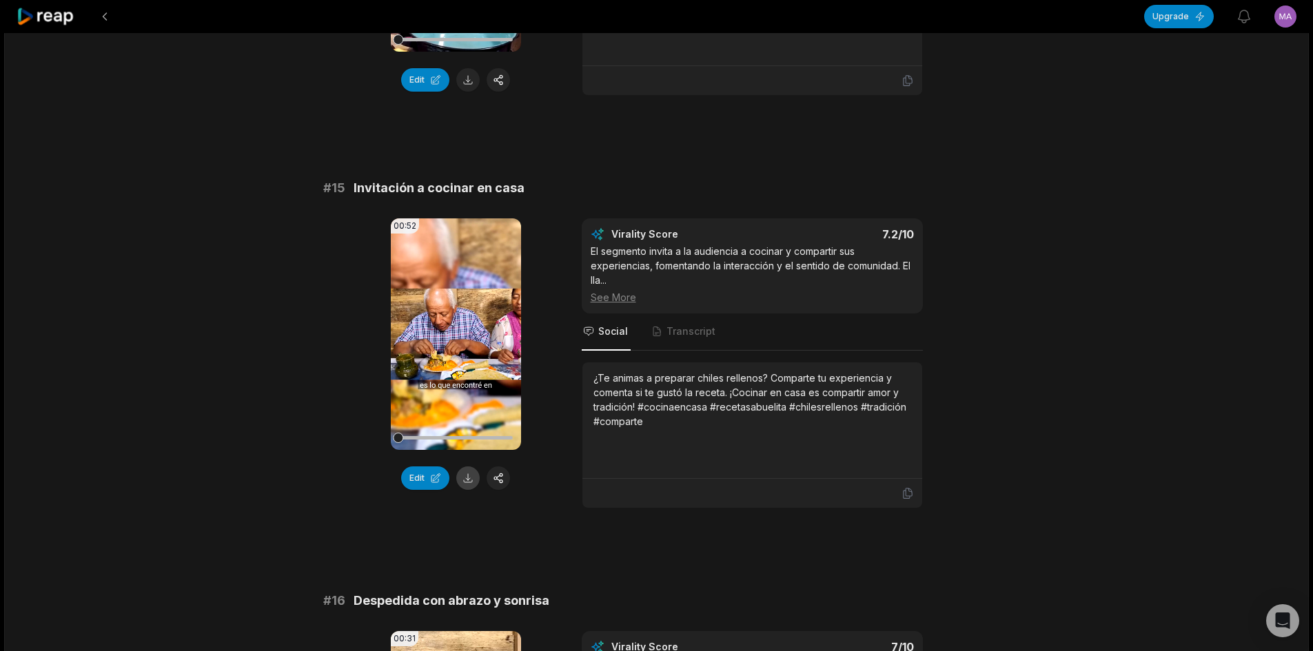
click at [470, 475] on button at bounding box center [467, 477] width 23 height 23
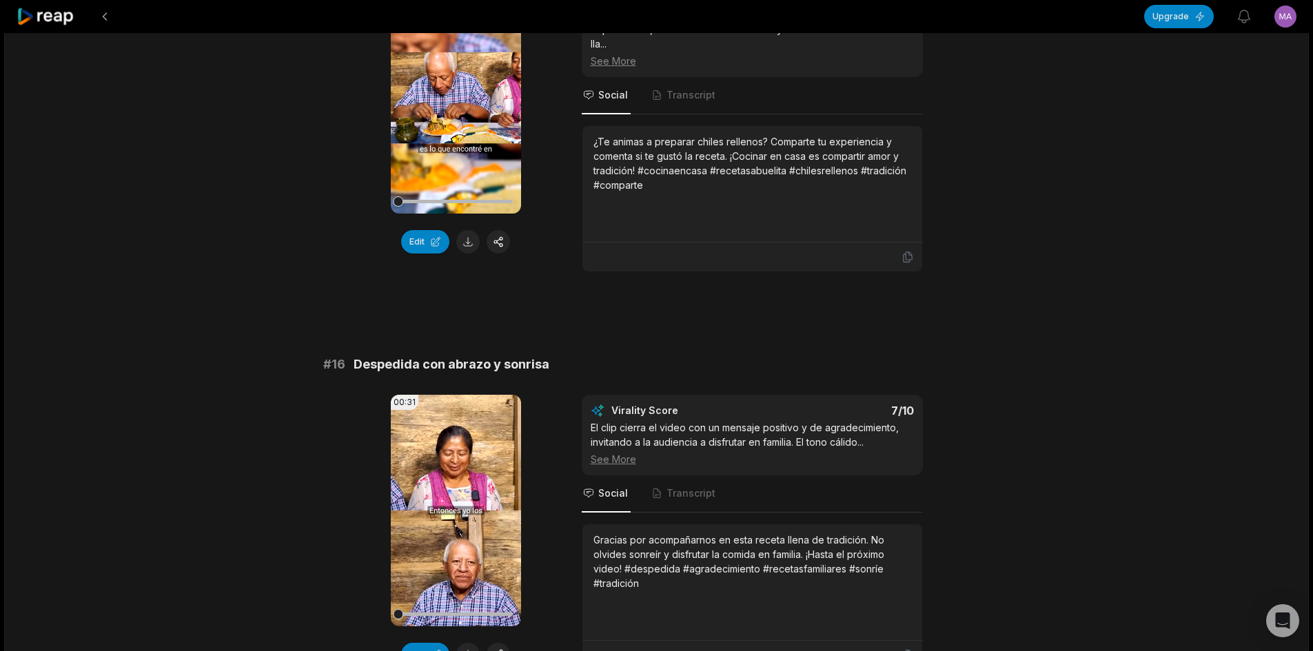
scroll to position [1929, 0]
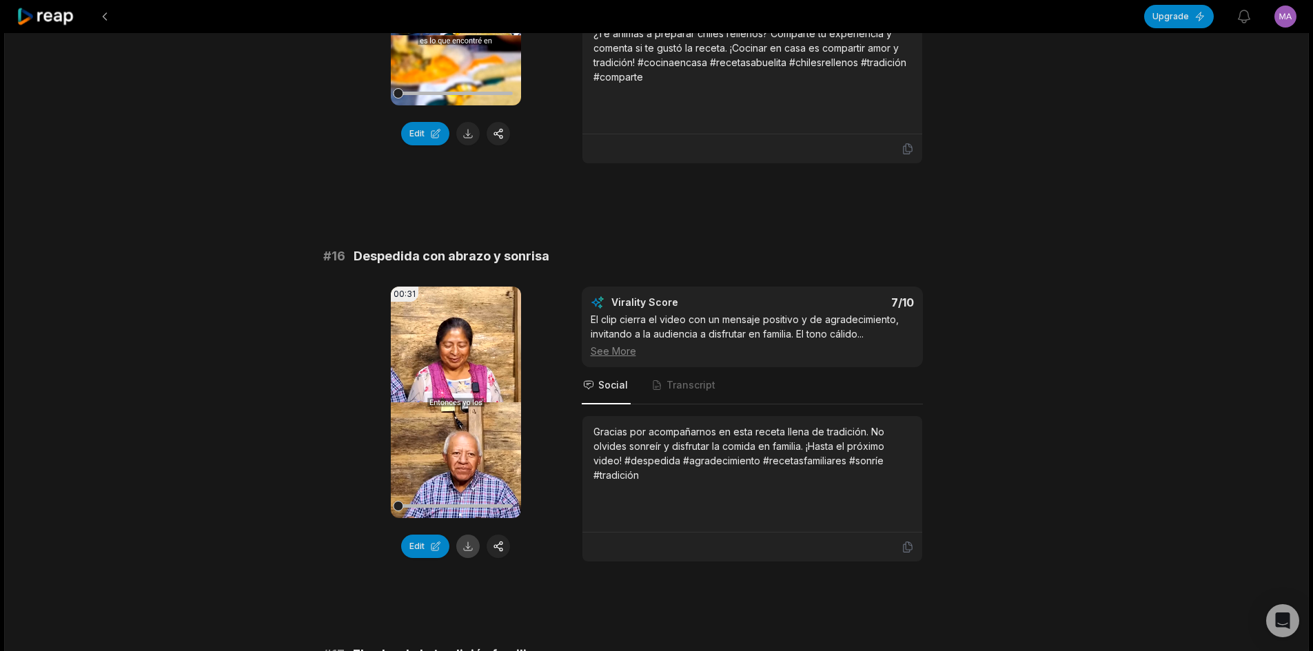
click at [467, 543] on button at bounding box center [467, 546] width 23 height 23
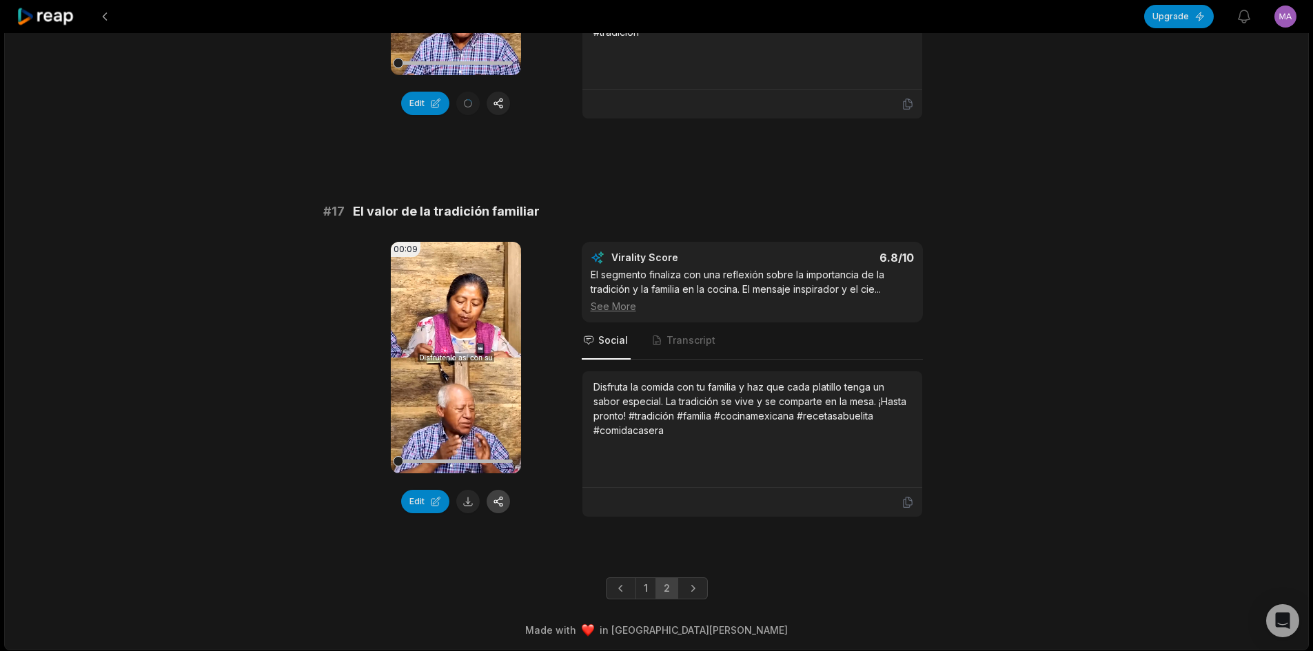
scroll to position [2376, 0]
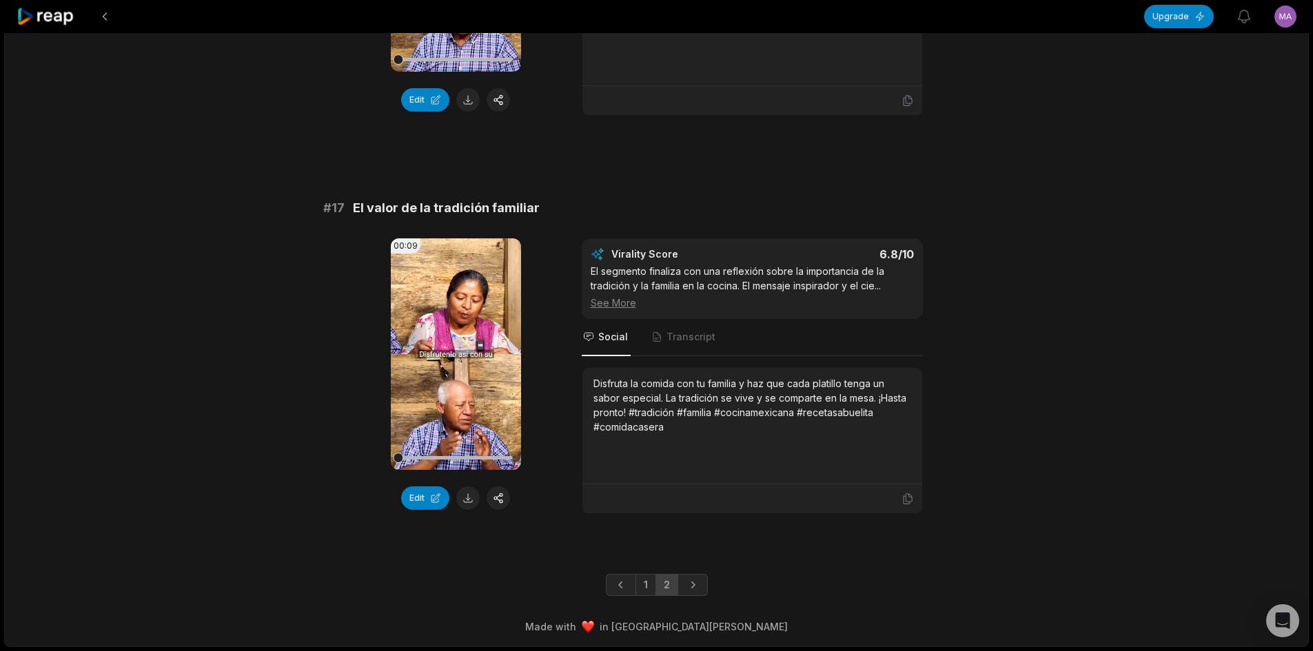
click at [60, 8] on icon at bounding box center [46, 17] width 59 height 19
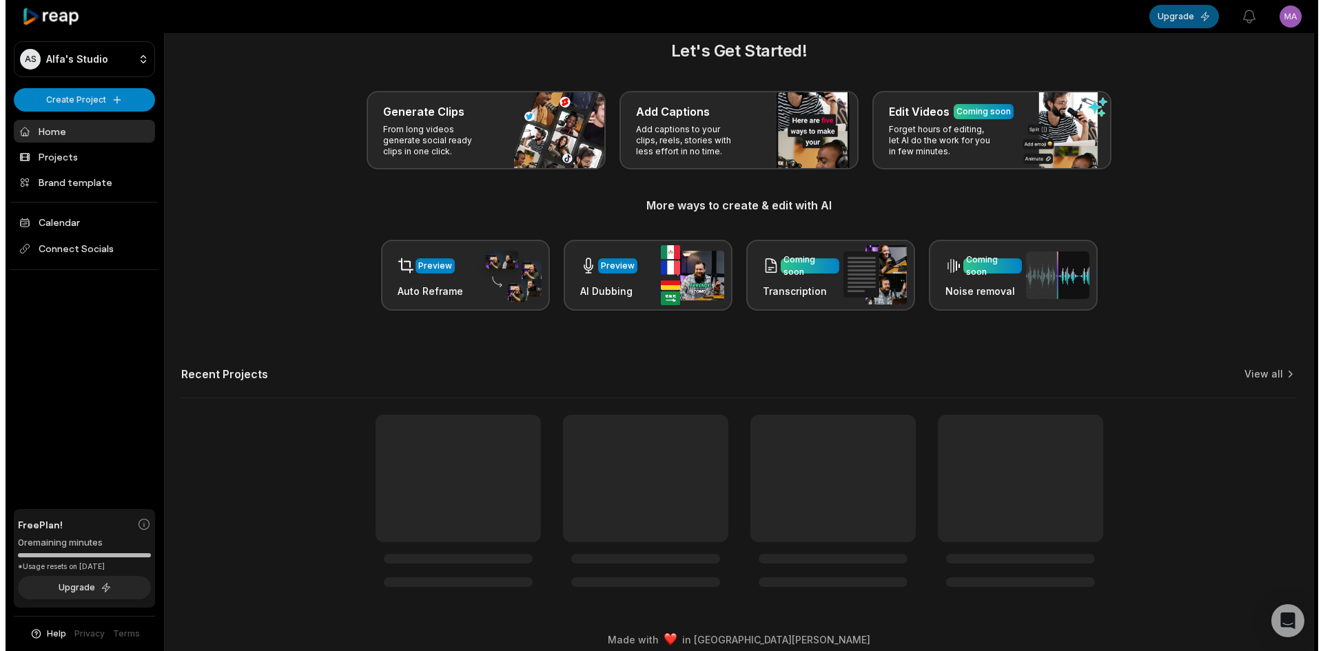
scroll to position [37, 0]
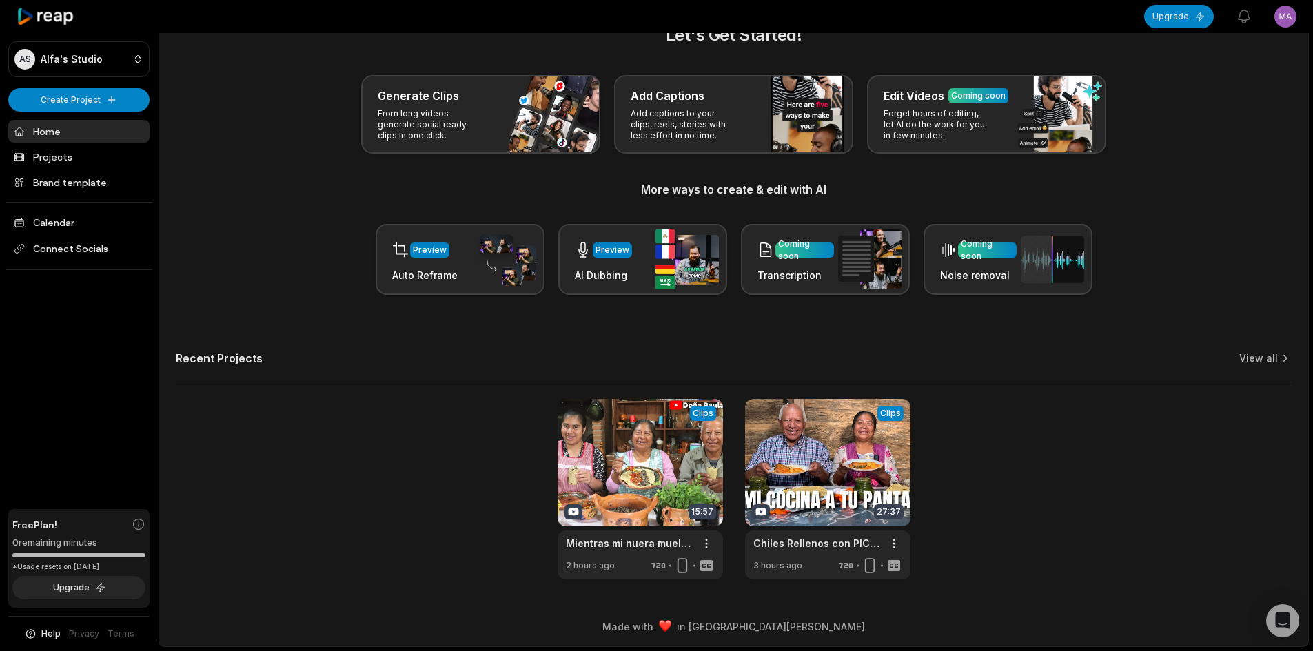
click at [1286, 21] on html "AS Alfa's Studio Create Project Home Projects Brand template Calendar Connect S…" at bounding box center [656, 288] width 1313 height 651
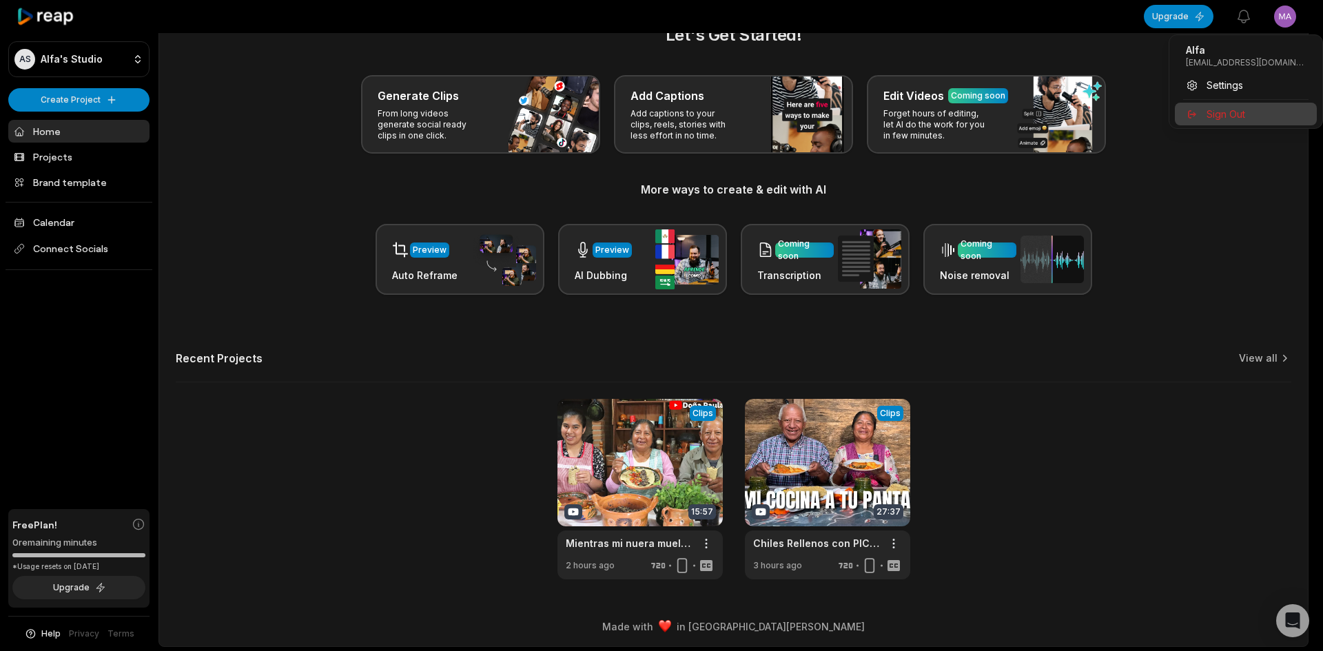
click at [1235, 106] on div "Sign Out" at bounding box center [1246, 114] width 142 height 23
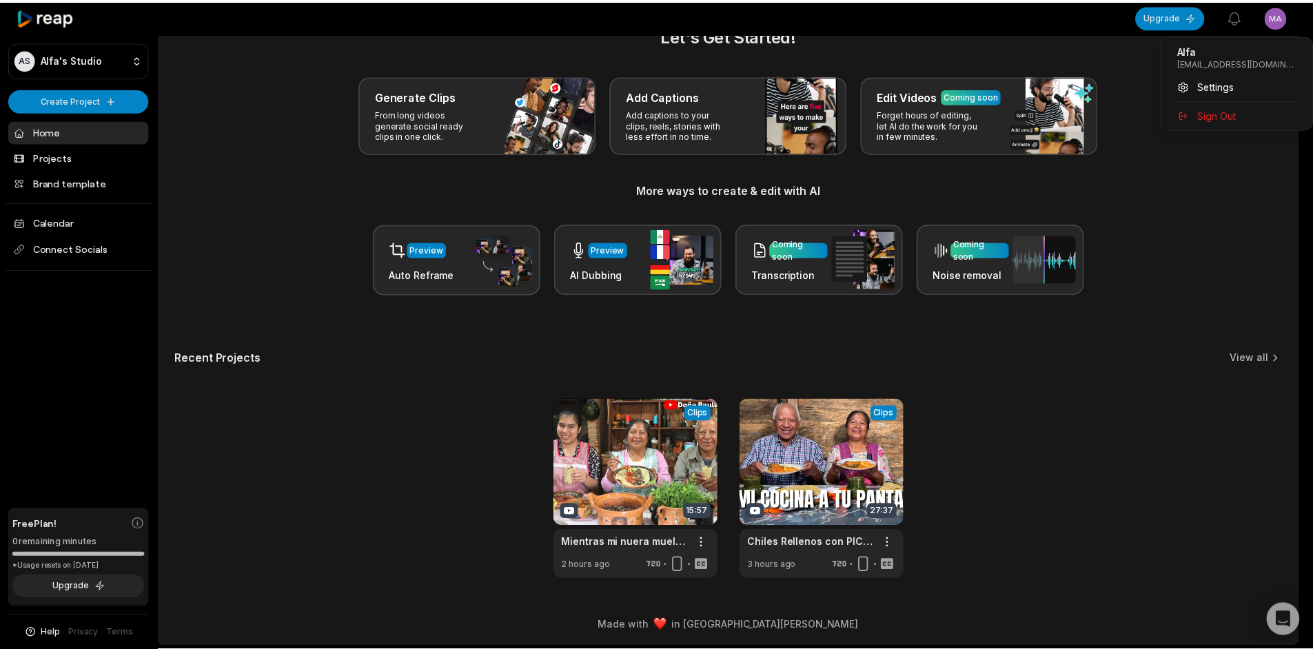
scroll to position [34, 0]
